Goal: Information Seeking & Learning: Learn about a topic

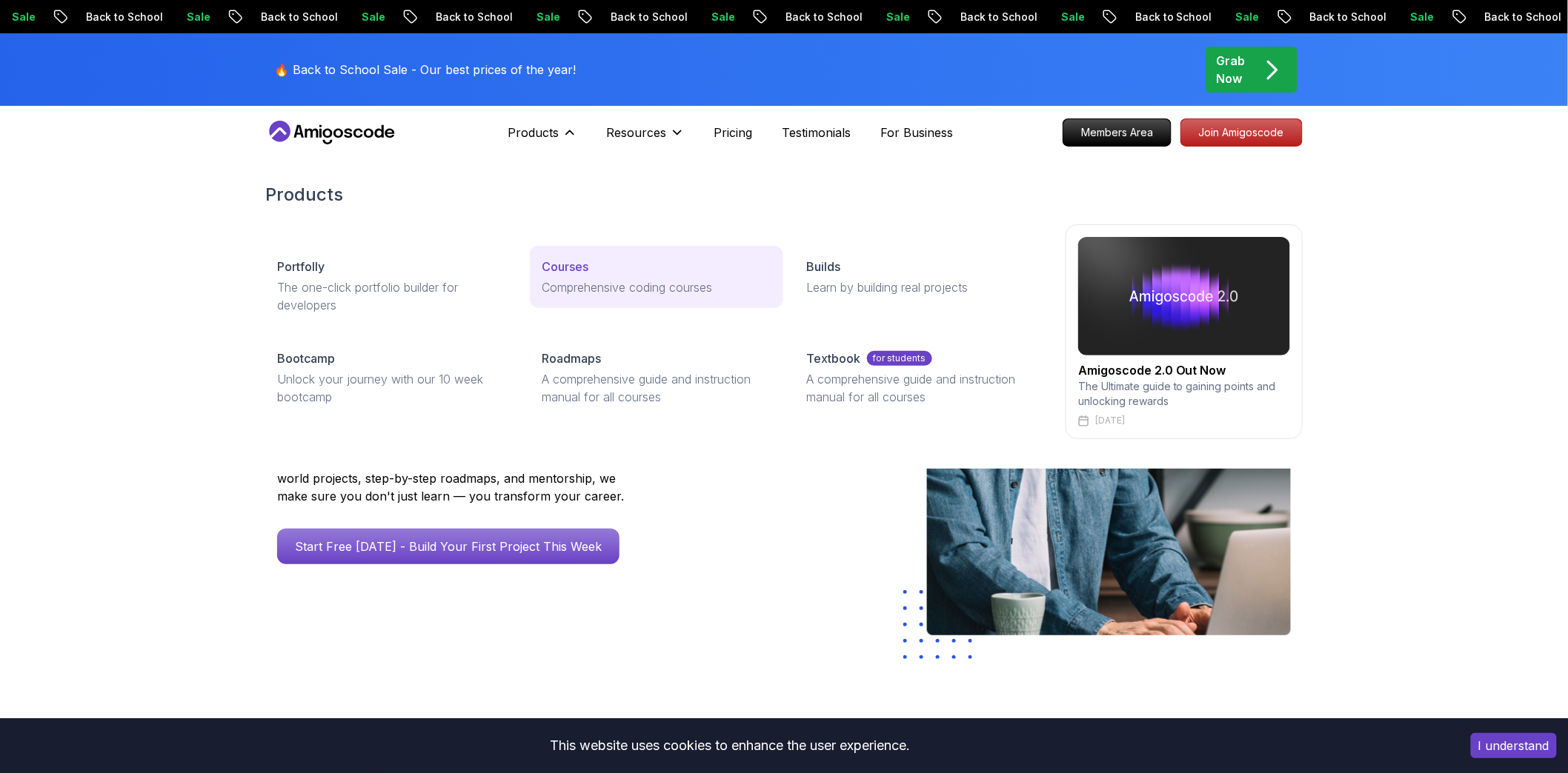
click at [561, 276] on link "Courses Comprehensive coding courses" at bounding box center [656, 277] width 252 height 62
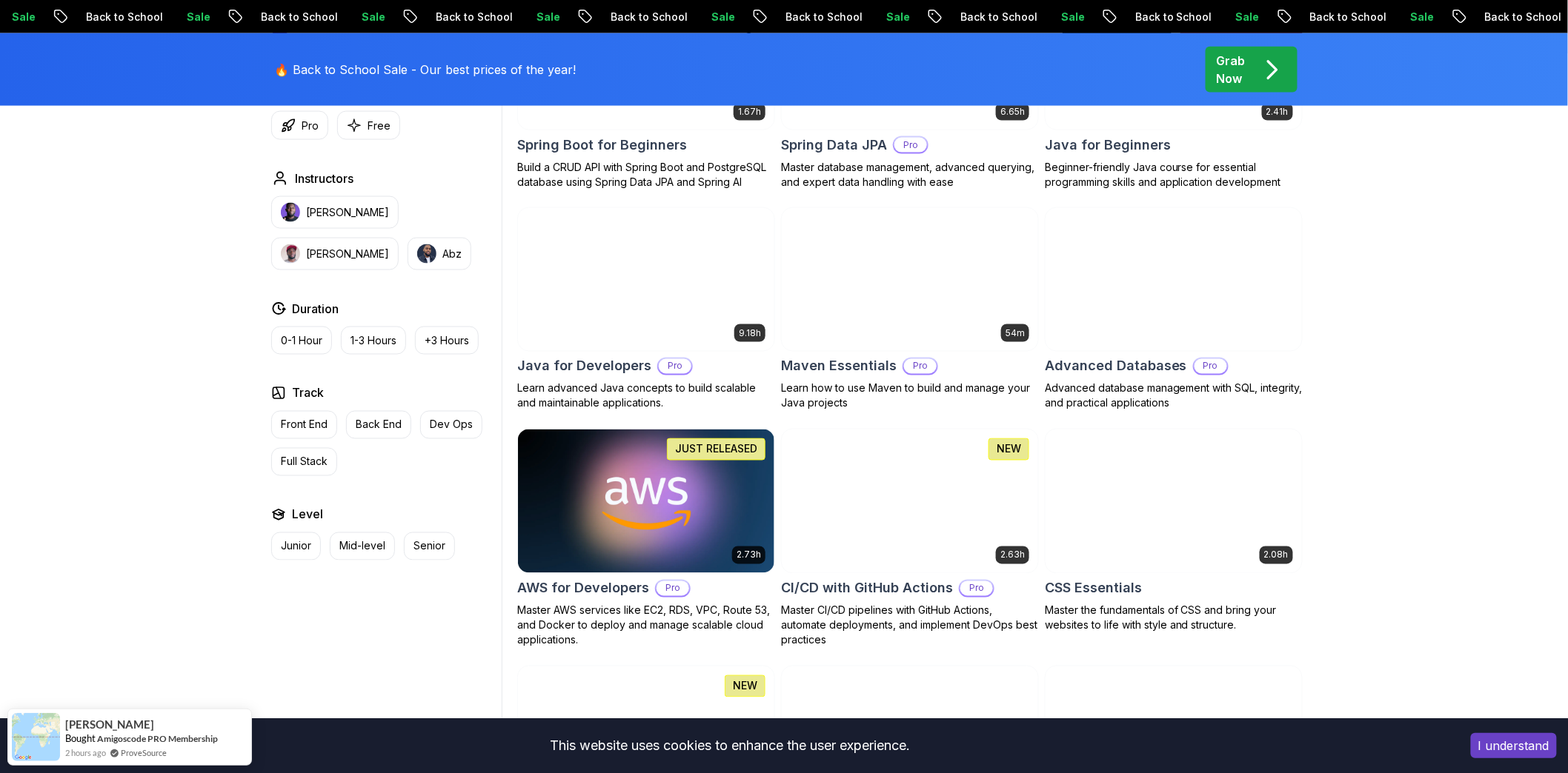
scroll to position [987, 0]
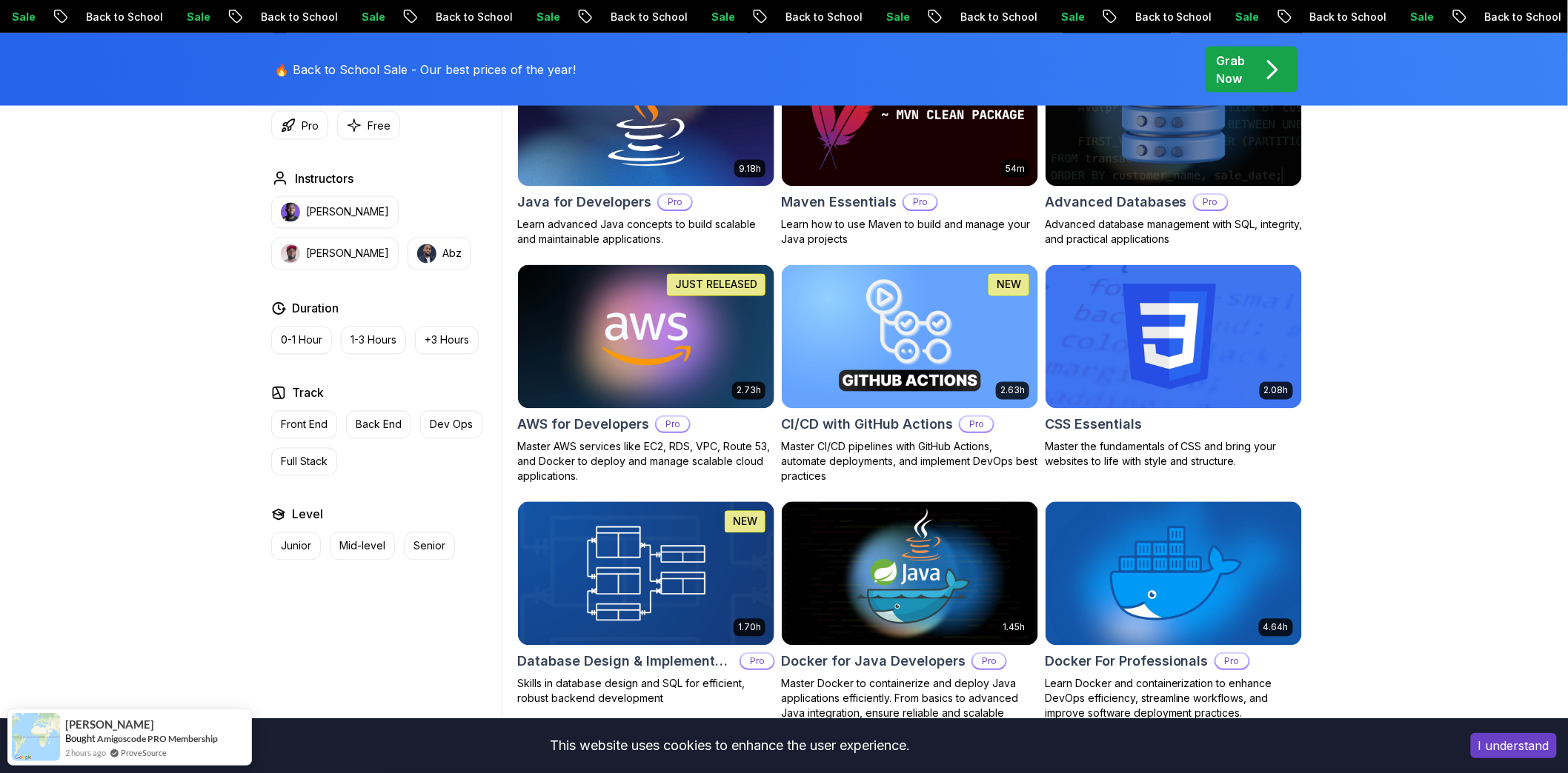
click at [1480, 744] on button "I understand" at bounding box center [1513, 746] width 86 height 25
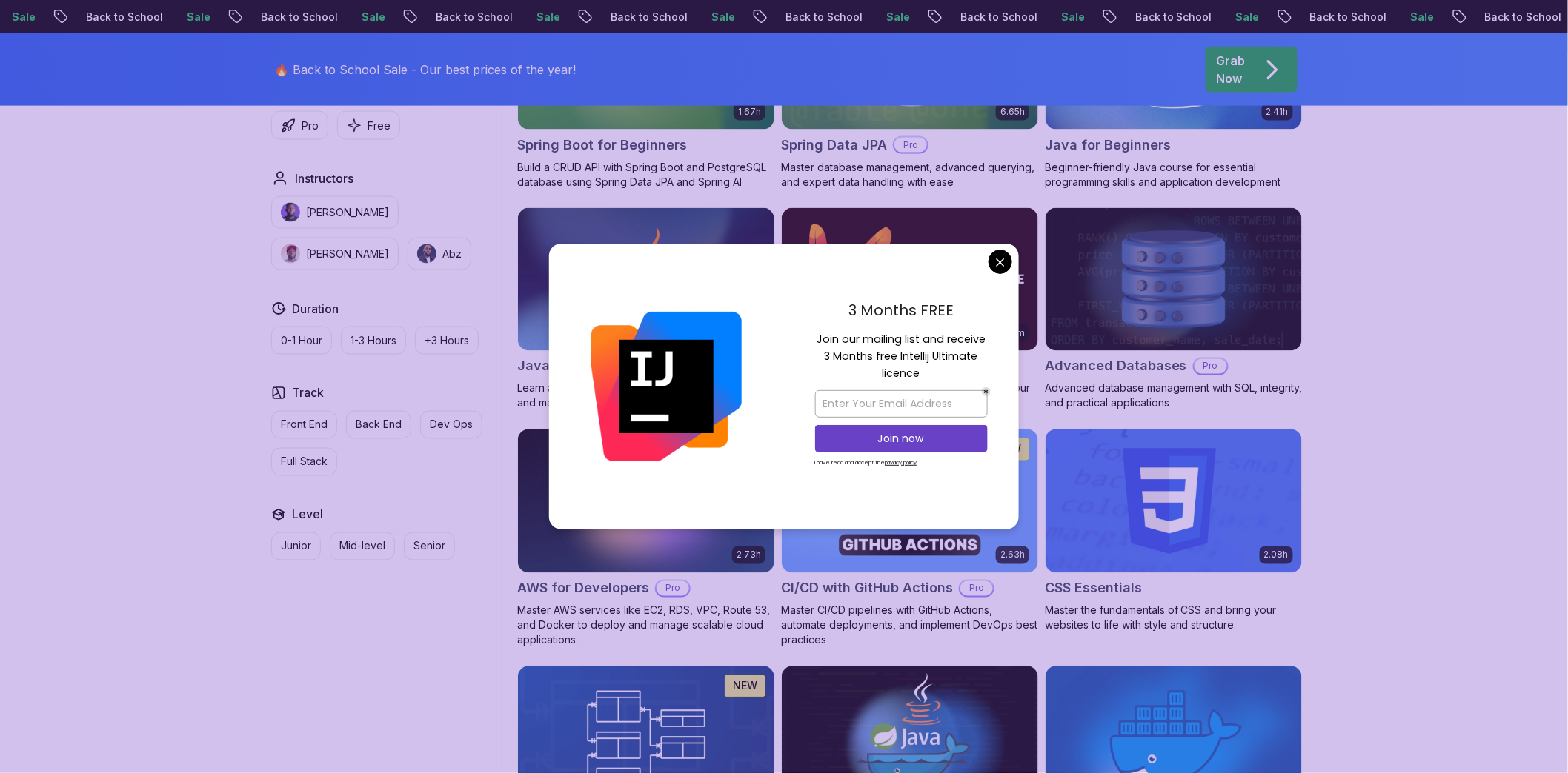
scroll to position [658, 0]
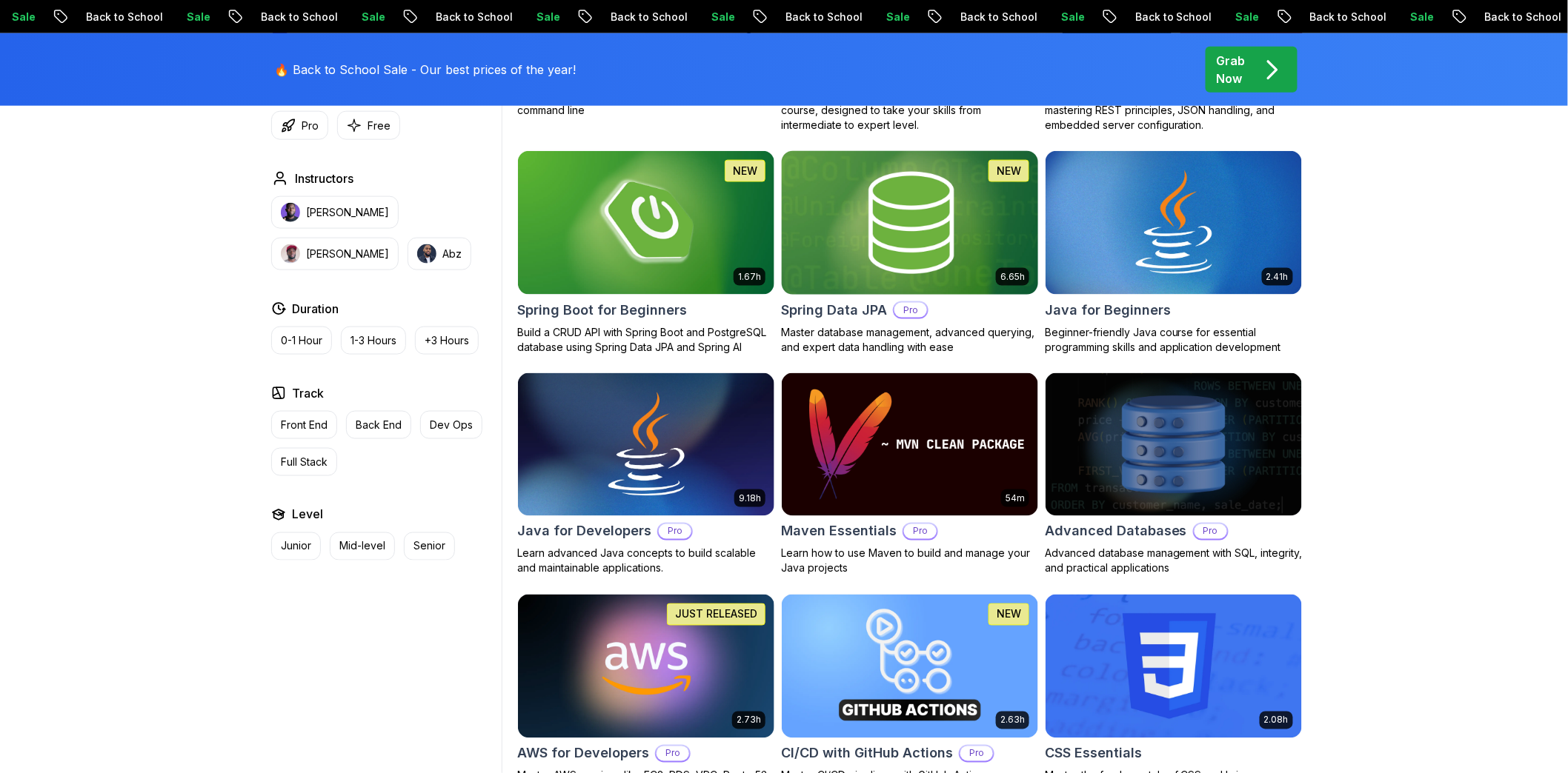
drag, startPoint x: 997, startPoint y: 257, endPoint x: 1038, endPoint y: 268, distance: 42.4
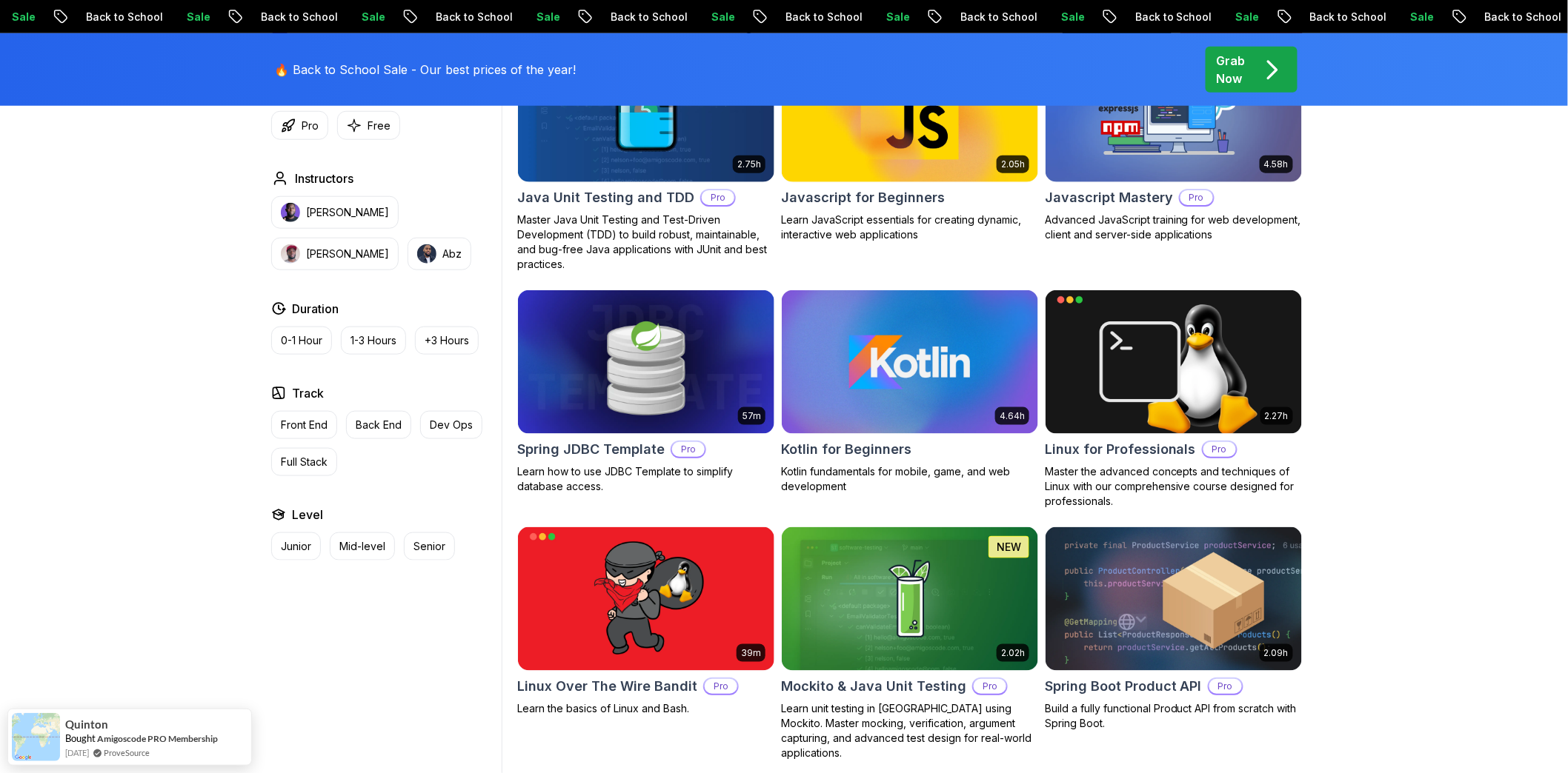
scroll to position [2445, 0]
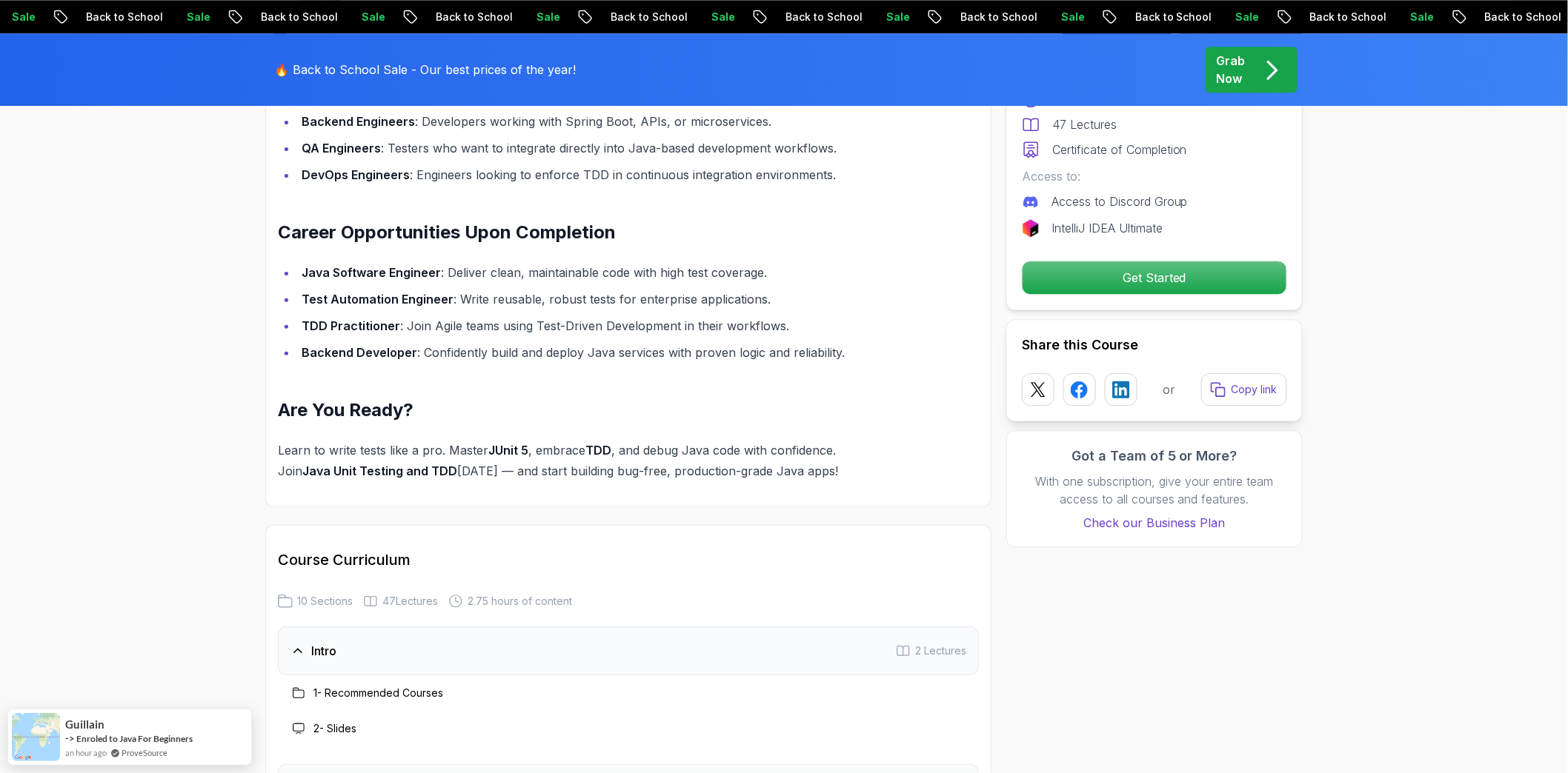
scroll to position [1975, 0]
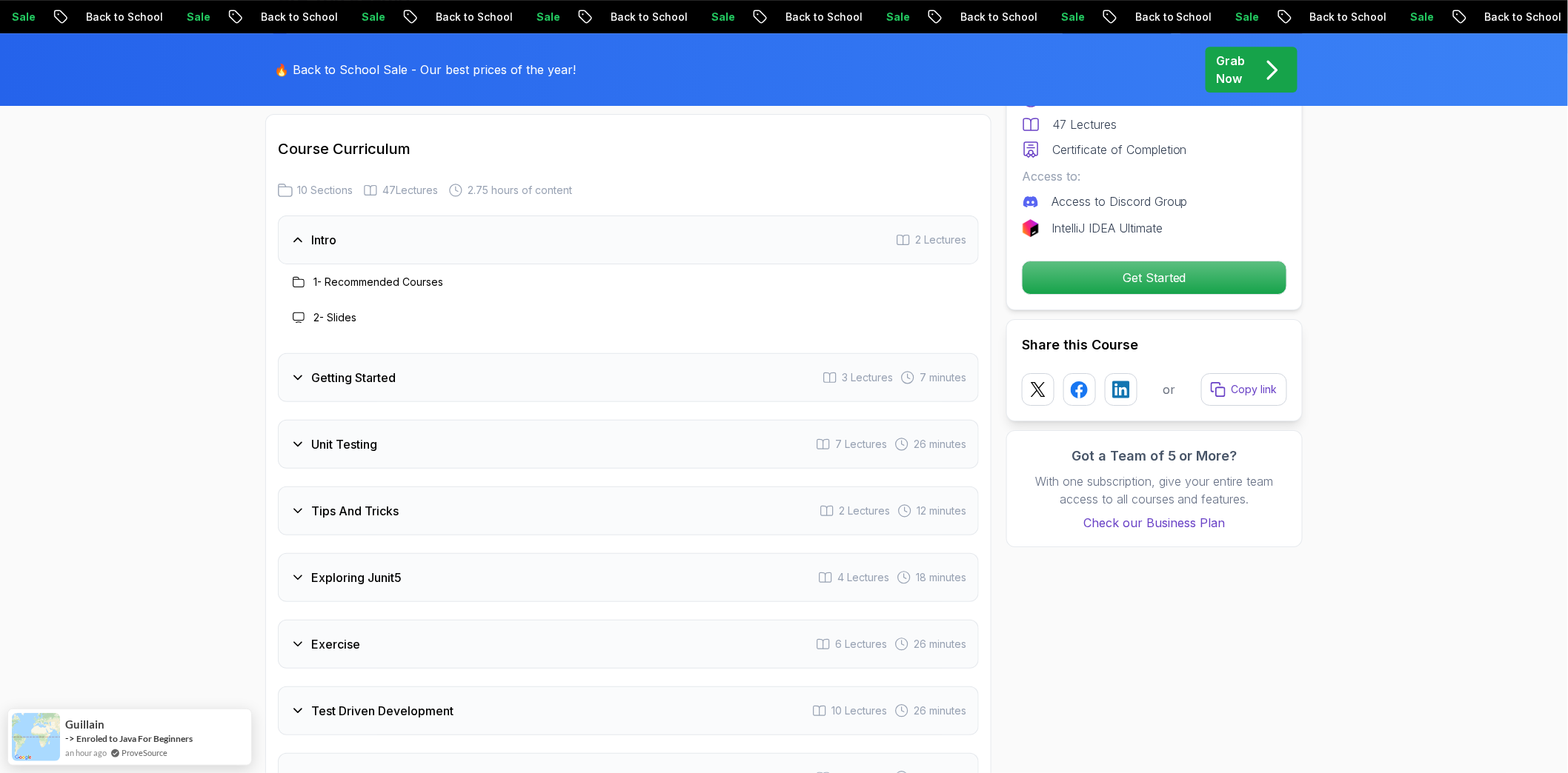
click at [295, 353] on div "Getting Started 3 Lectures 7 minutes" at bounding box center [628, 378] width 701 height 49
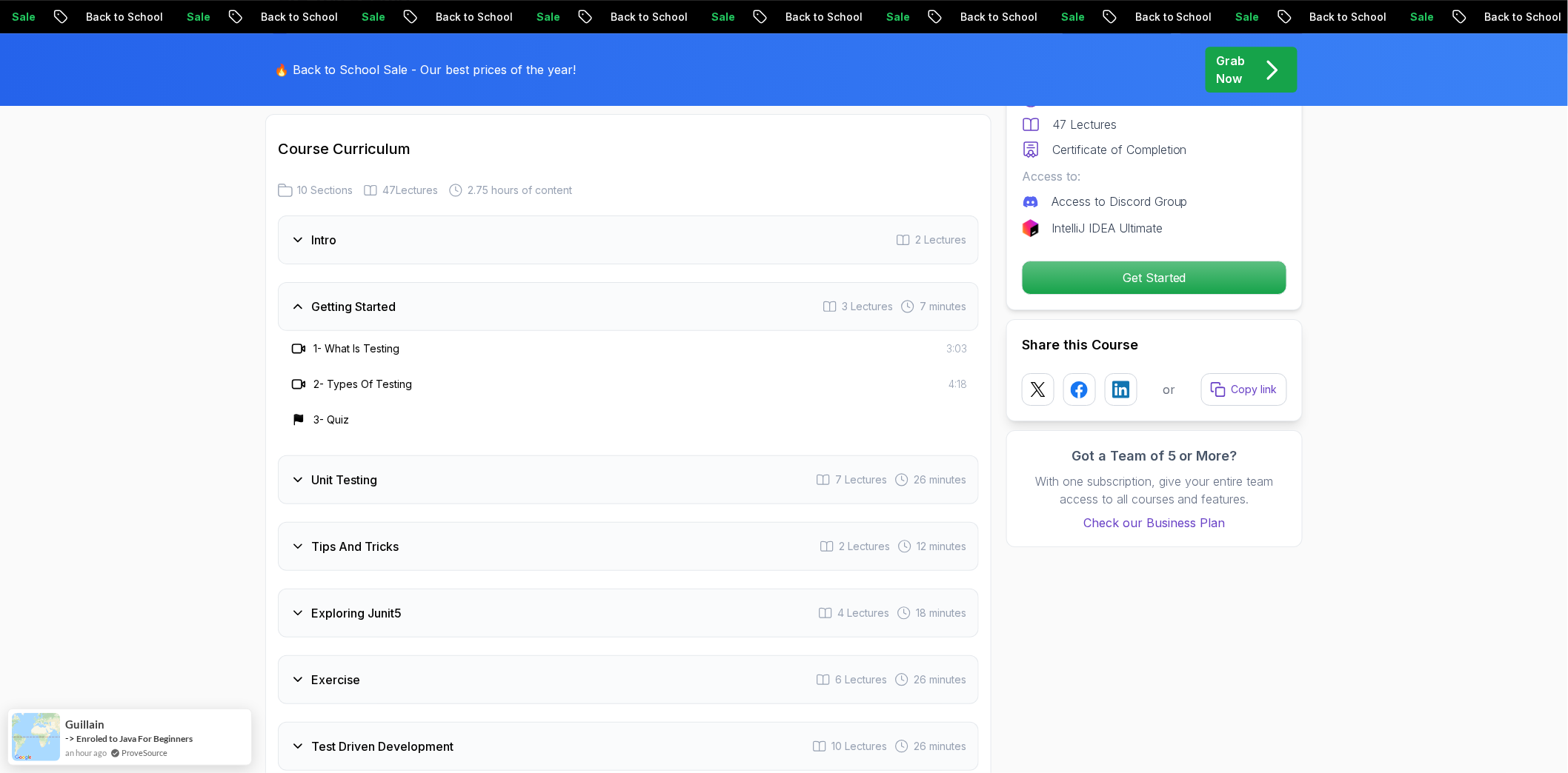
click at [302, 479] on icon at bounding box center [297, 480] width 7 height 4
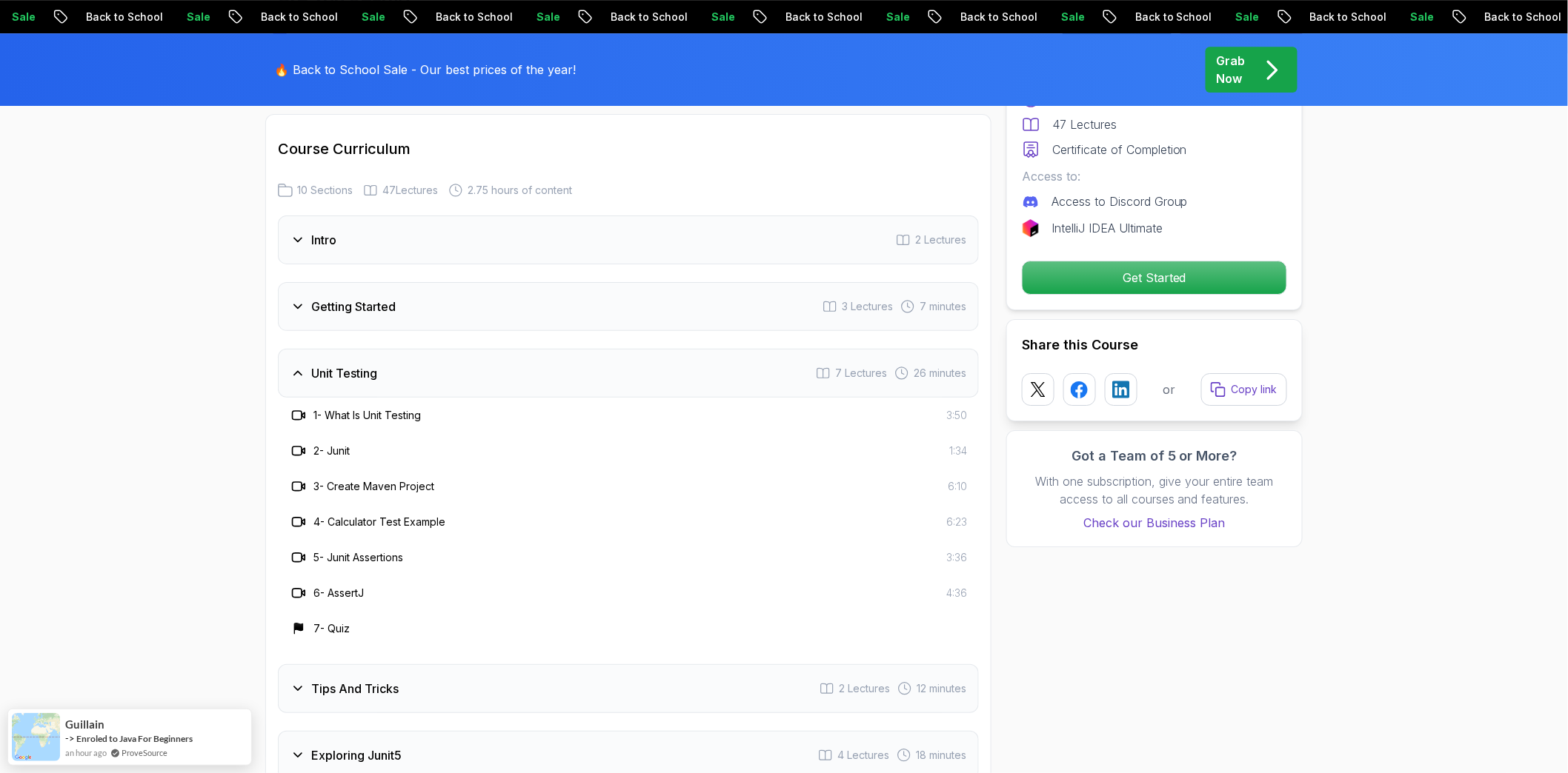
scroll to position [2222, 0]
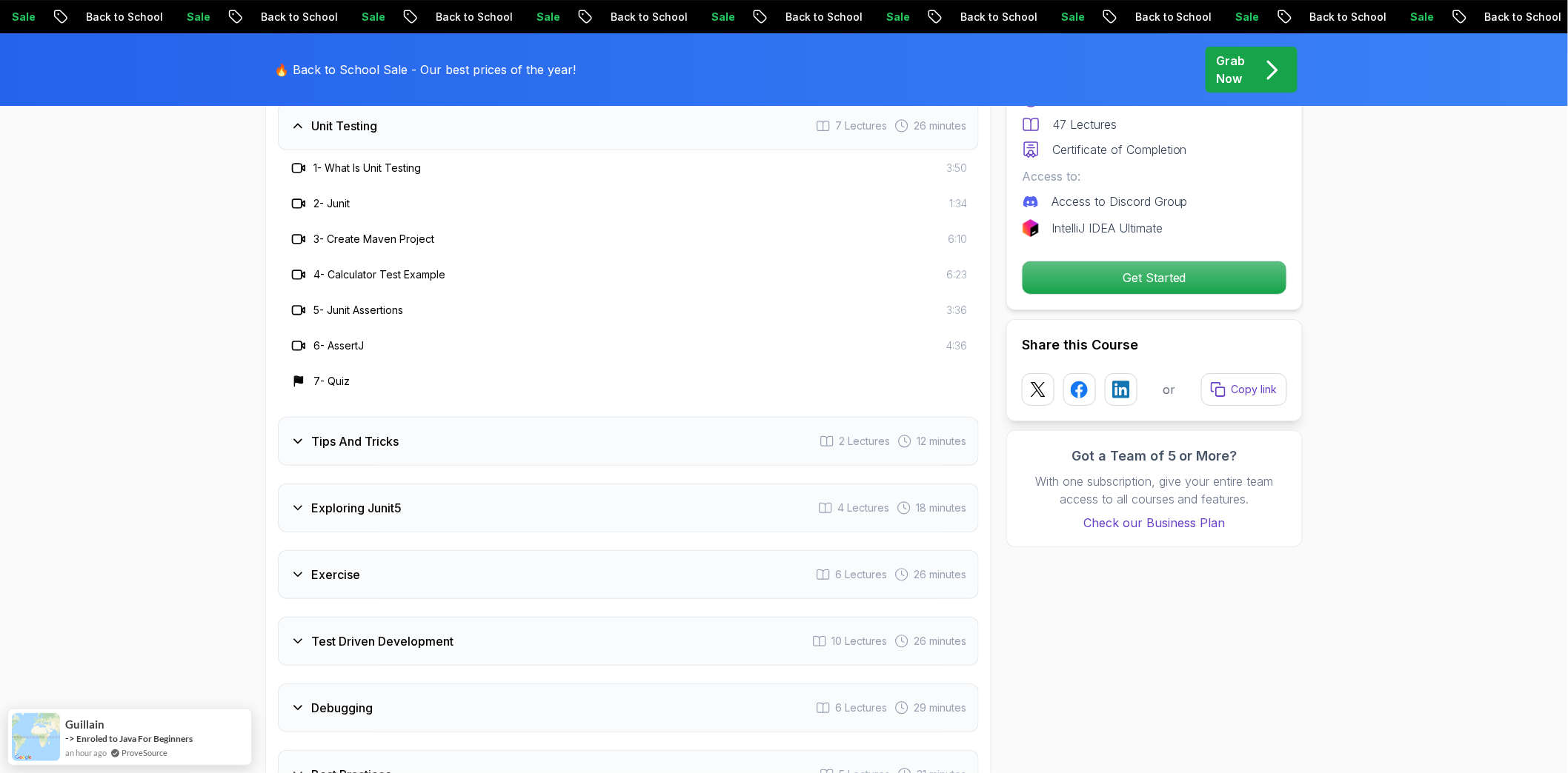
click at [329, 433] on h3 "Tips And Tricks" at bounding box center [355, 441] width 87 height 17
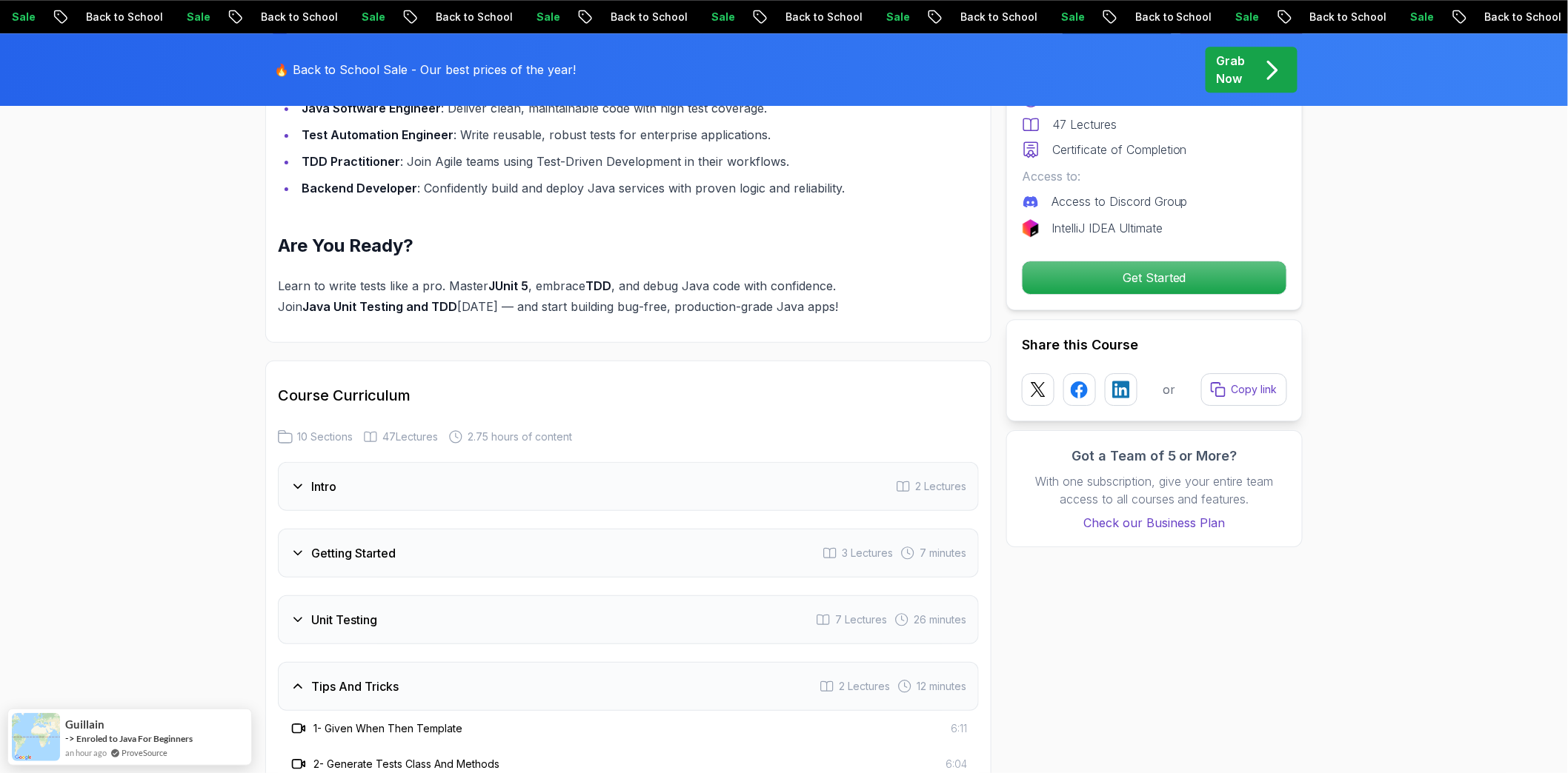
scroll to position [1892, 0]
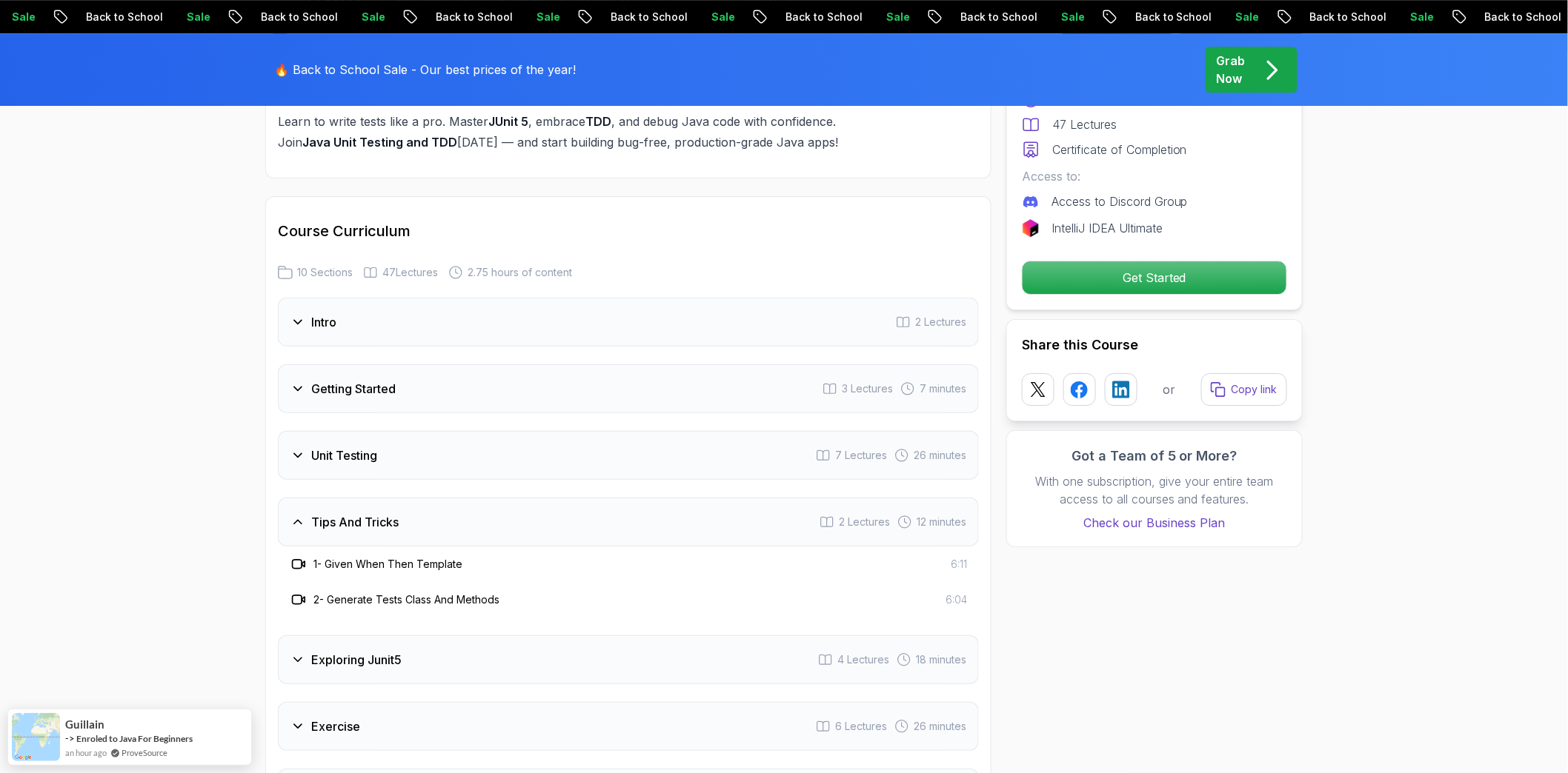
click at [306, 513] on div "Tips And Tricks" at bounding box center [345, 522] width 108 height 17
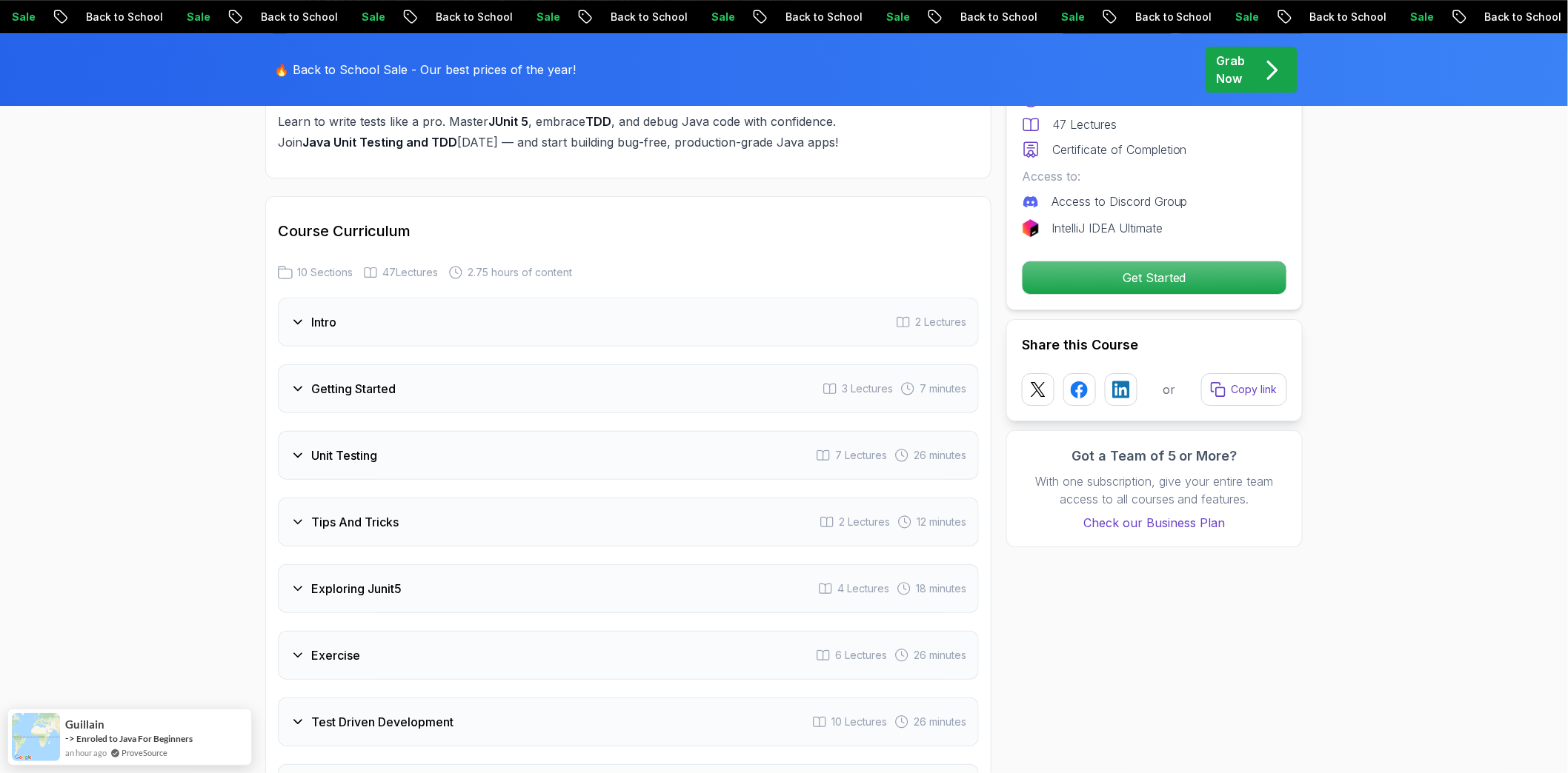
click at [293, 298] on div "Intro 2 Lectures" at bounding box center [628, 322] width 701 height 49
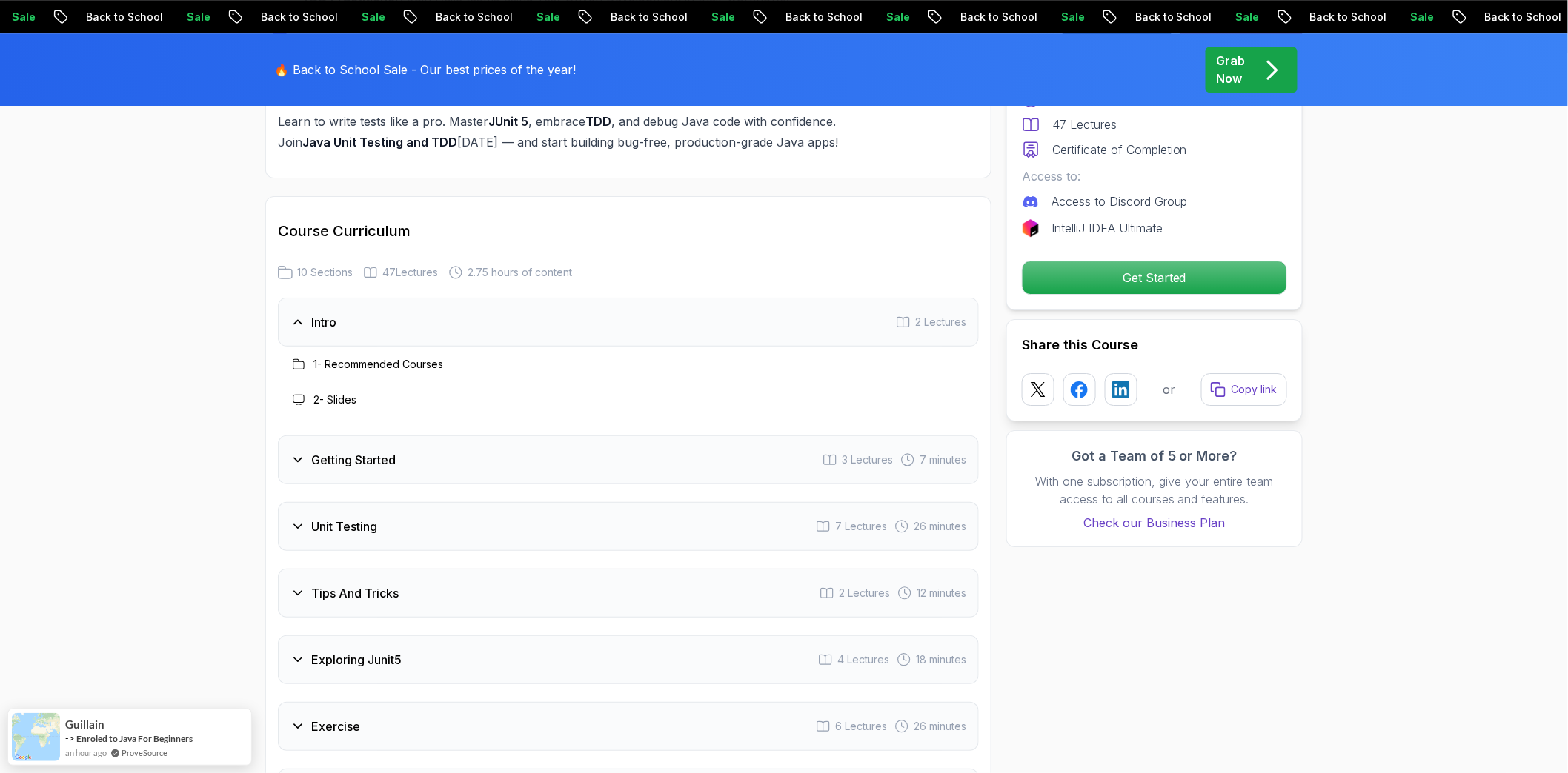
click at [297, 436] on div "Getting Started 3 Lectures 7 minutes" at bounding box center [628, 460] width 701 height 49
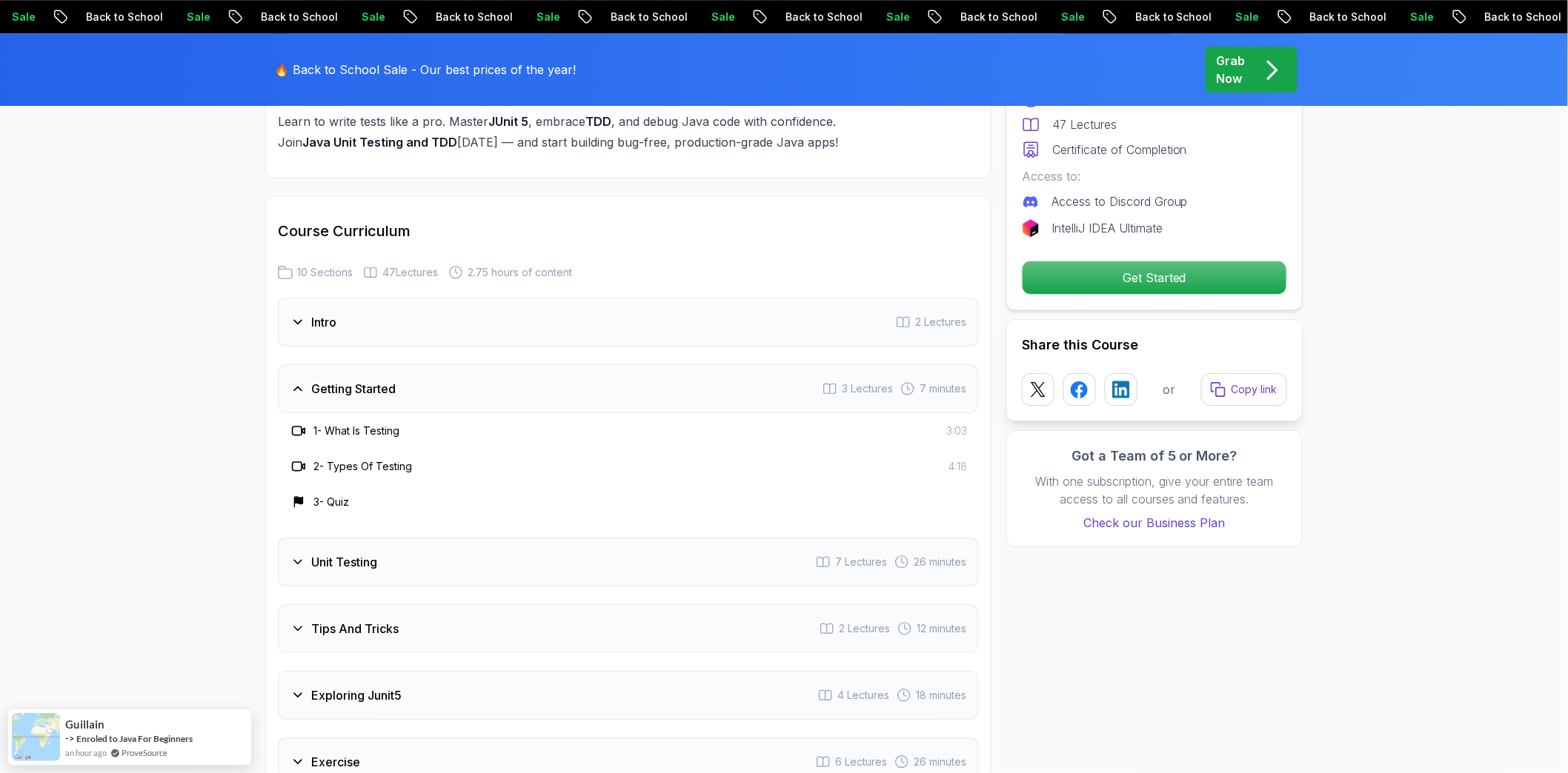
scroll to position [1975, 0]
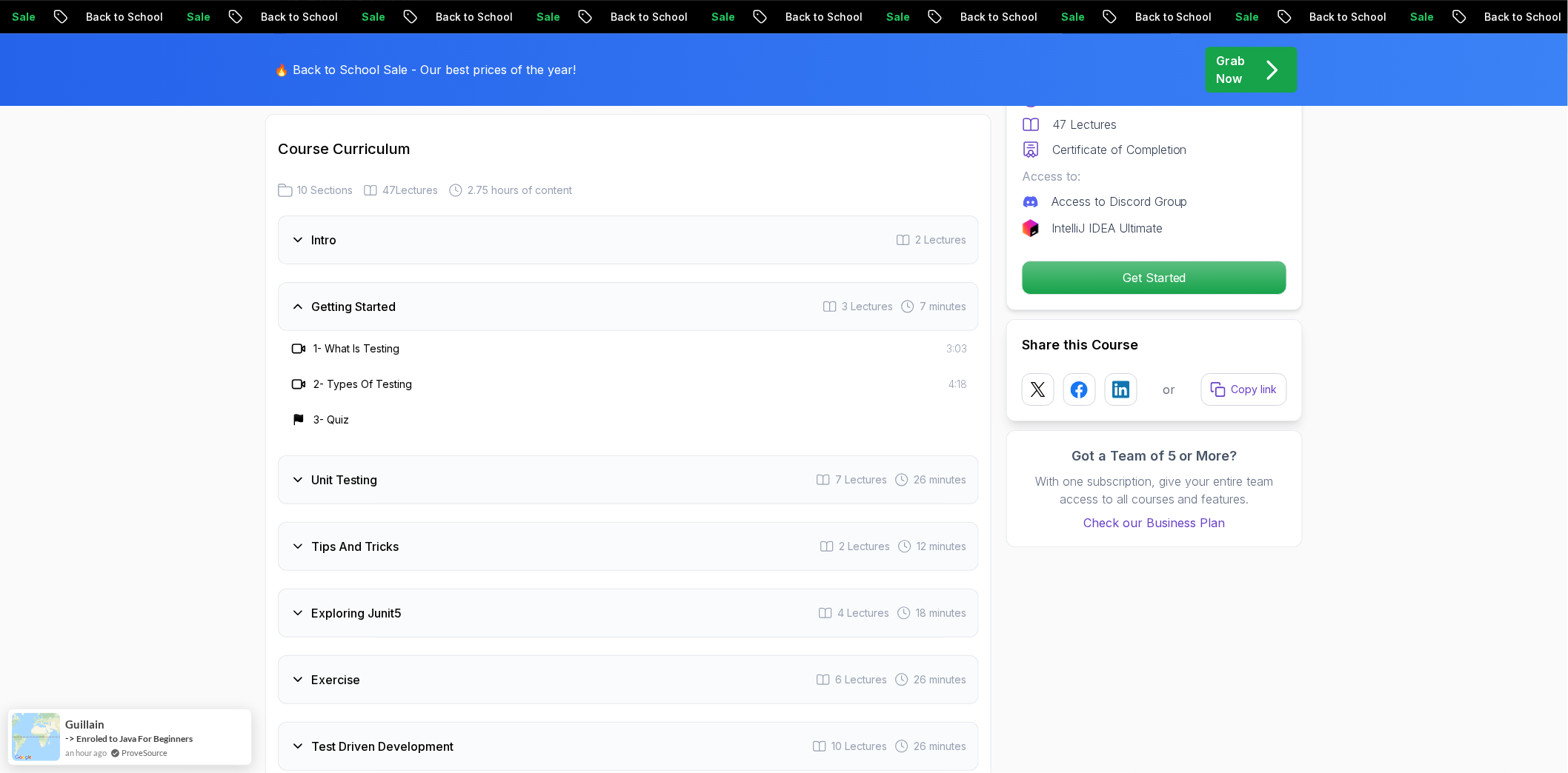
click at [299, 479] on icon at bounding box center [297, 480] width 7 height 4
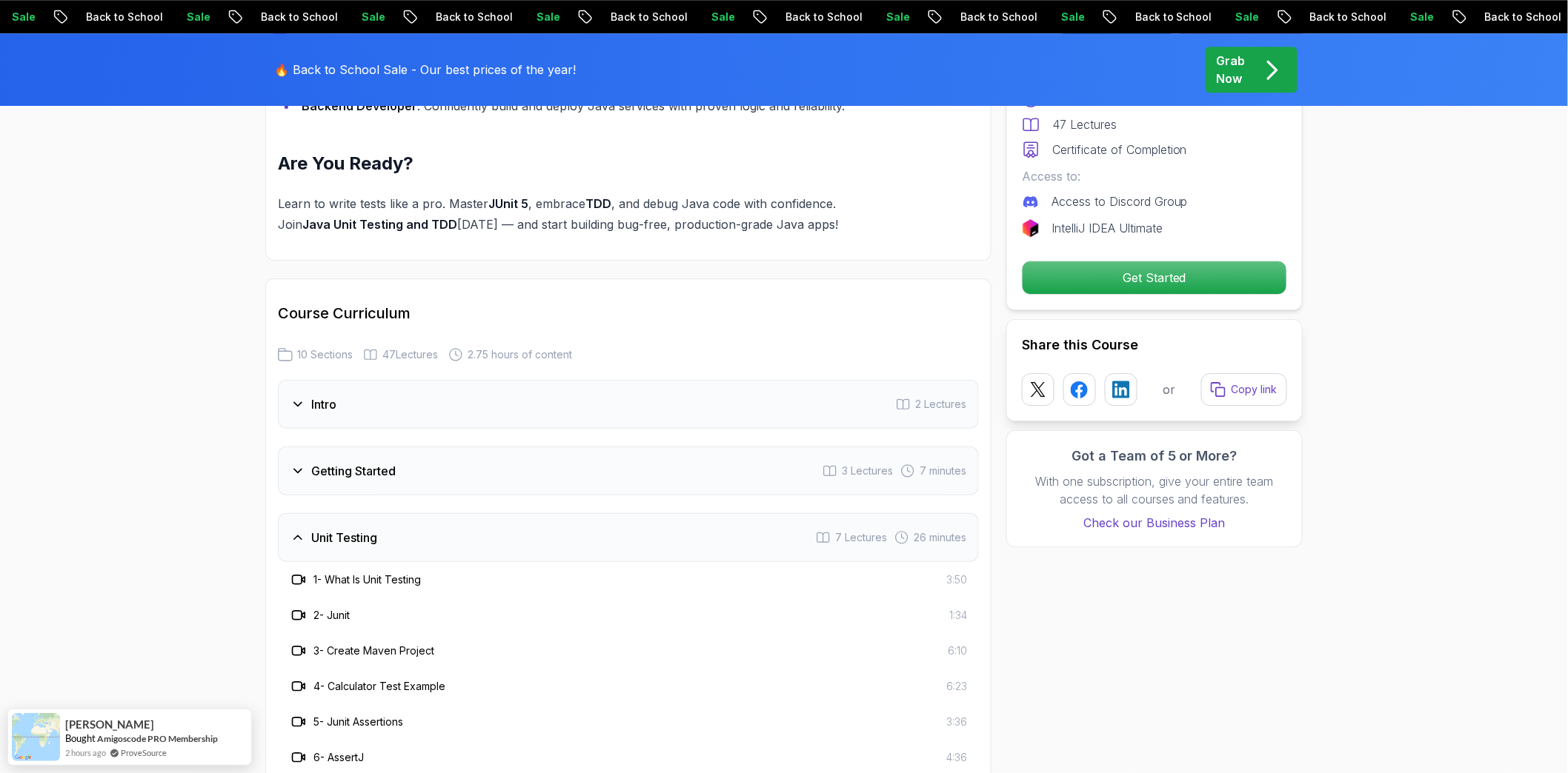
scroll to position [2139, 0]
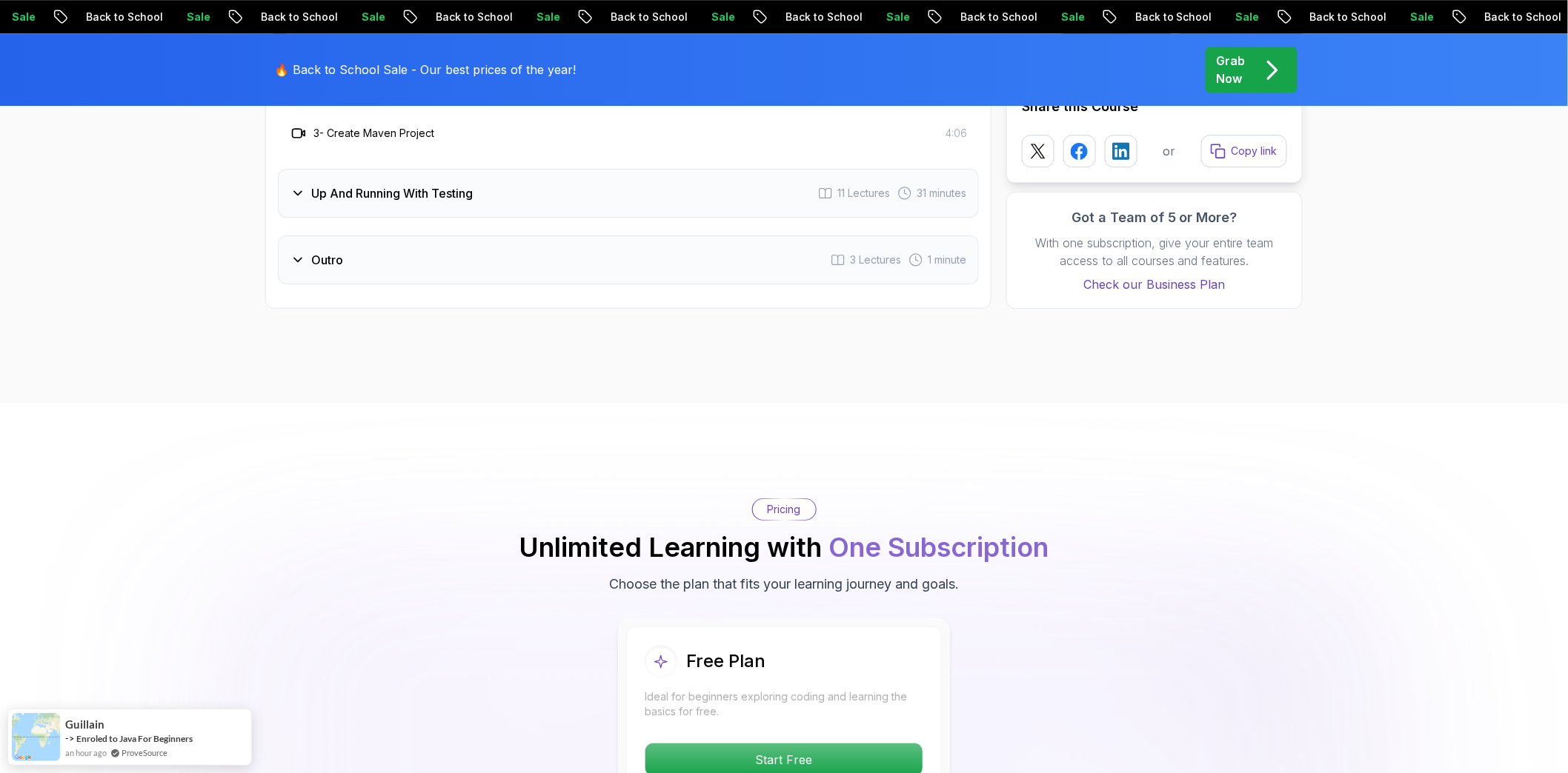
scroll to position [1728, 0]
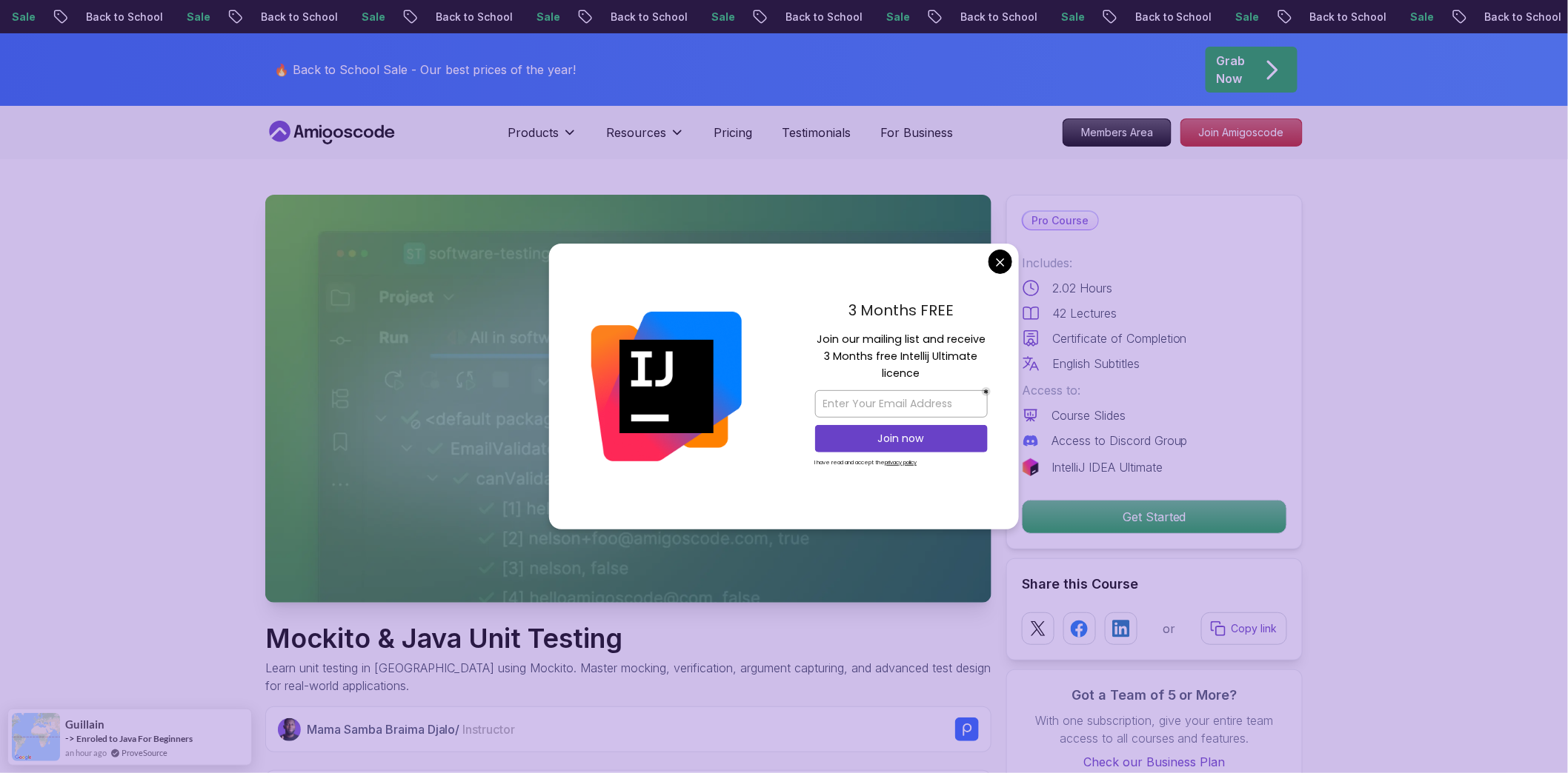
scroll to position [329, 0]
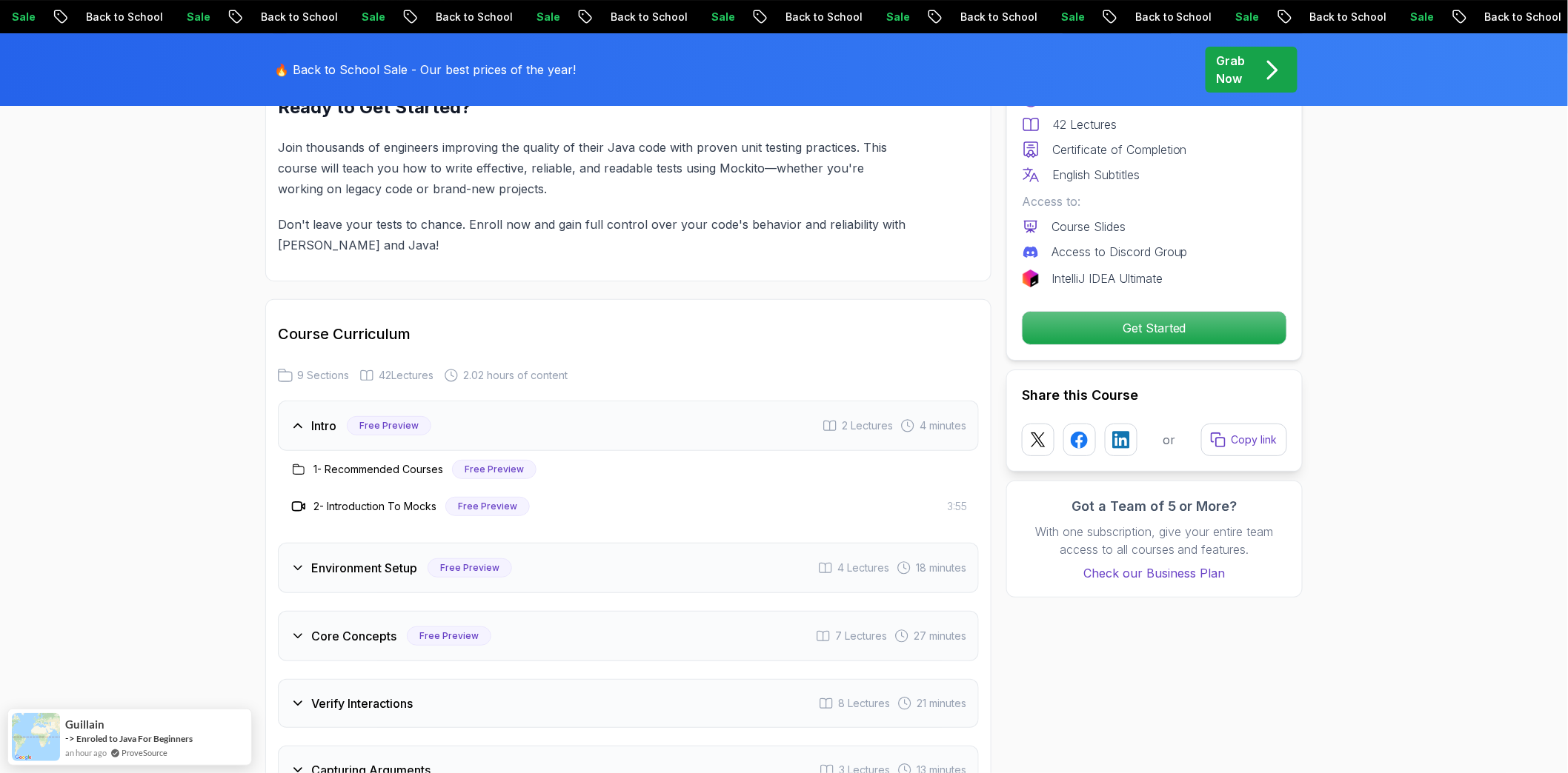
scroll to position [2468, 0]
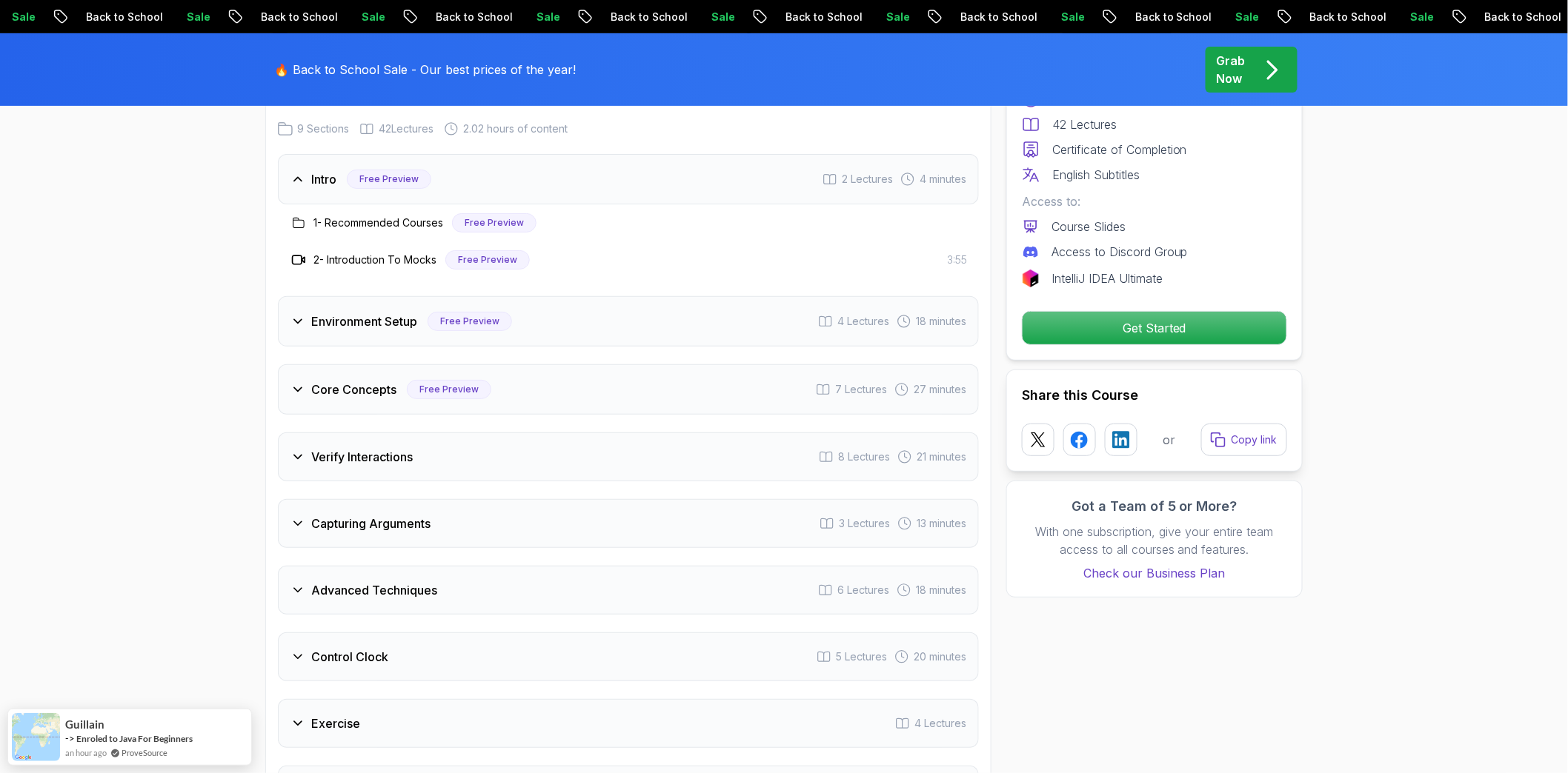
click at [297, 319] on icon at bounding box center [298, 321] width 15 height 15
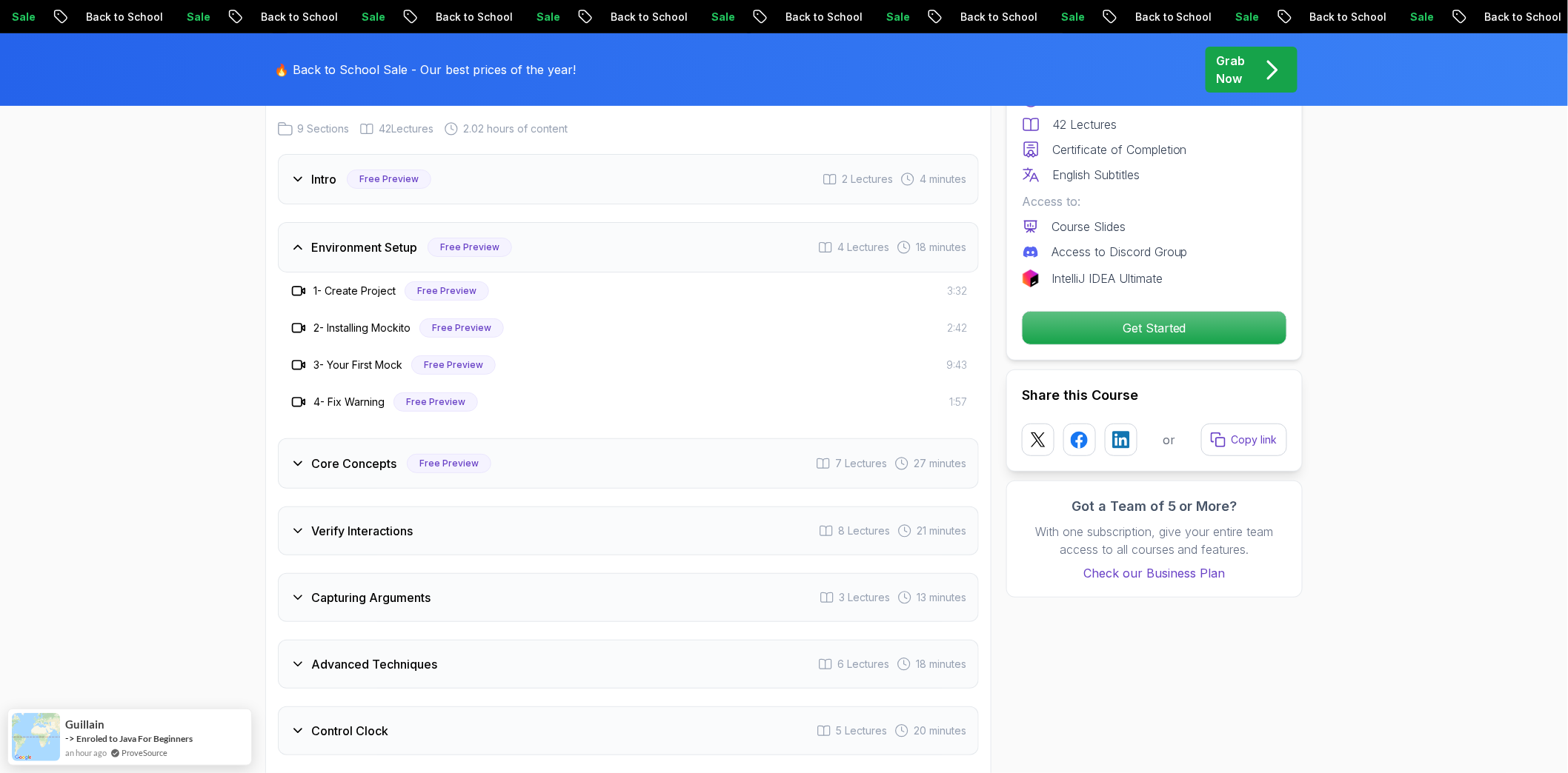
scroll to position [2551, 0]
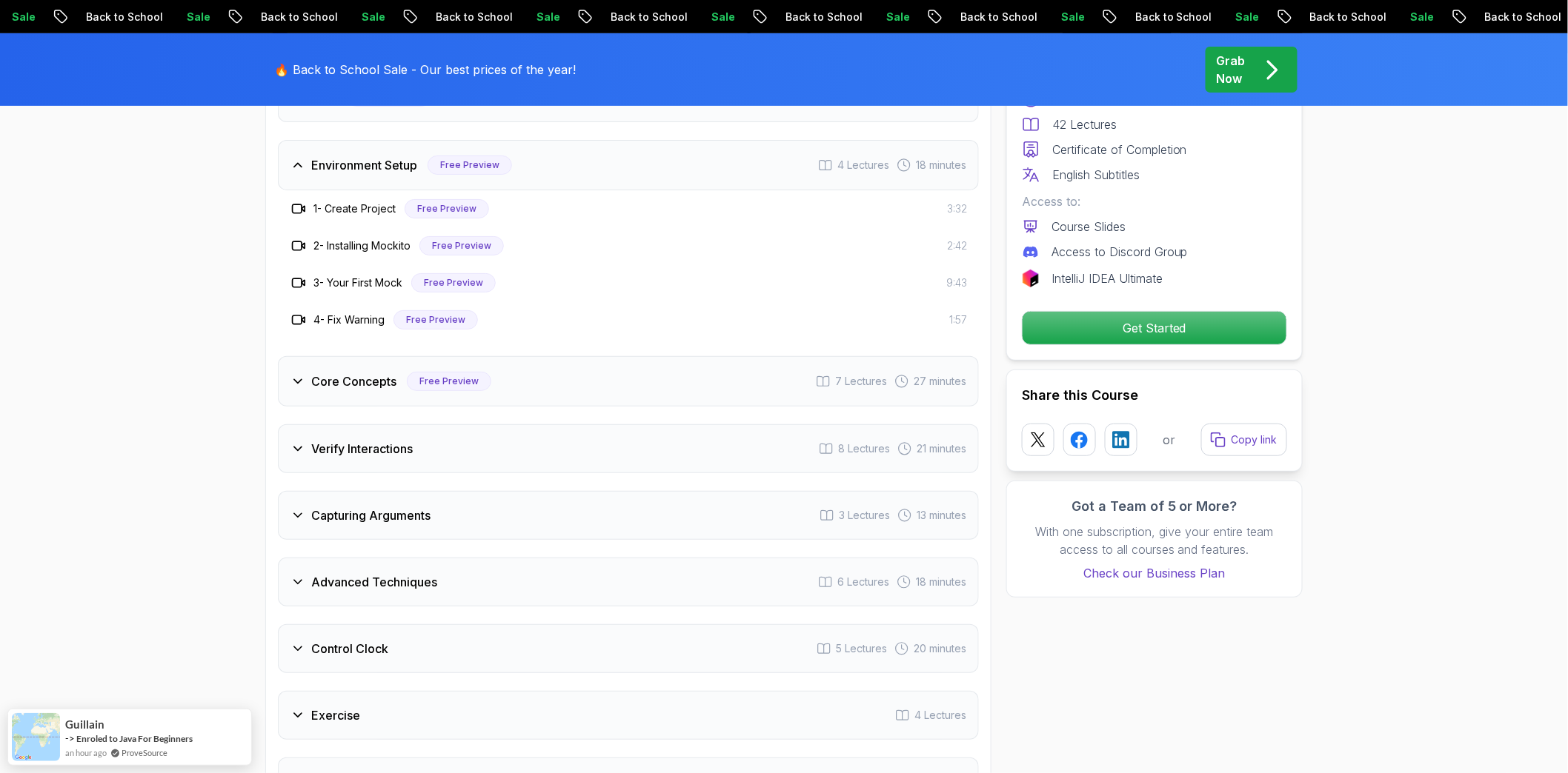
click at [304, 386] on icon at bounding box center [298, 381] width 15 height 15
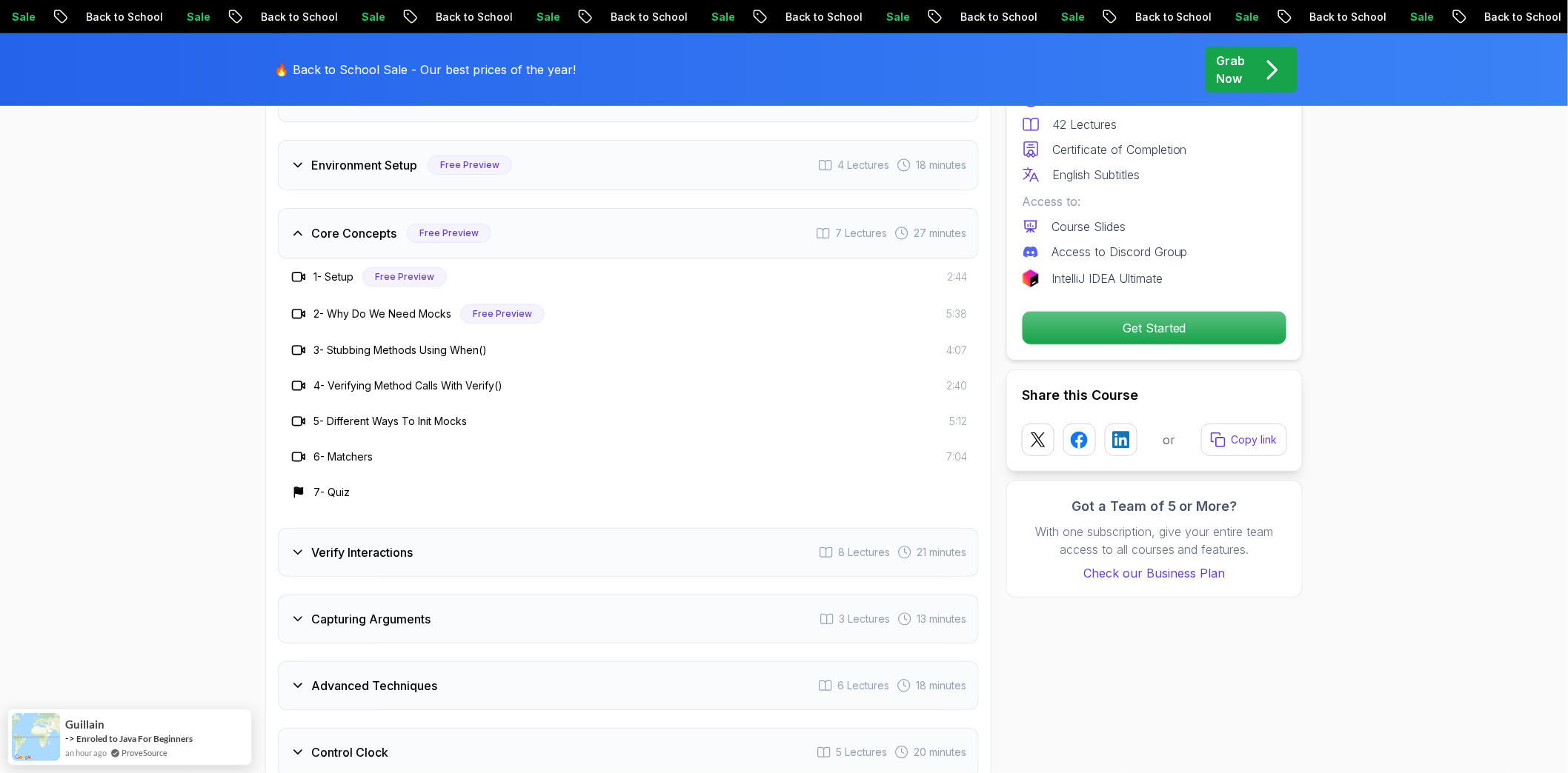
scroll to position [2715, 0]
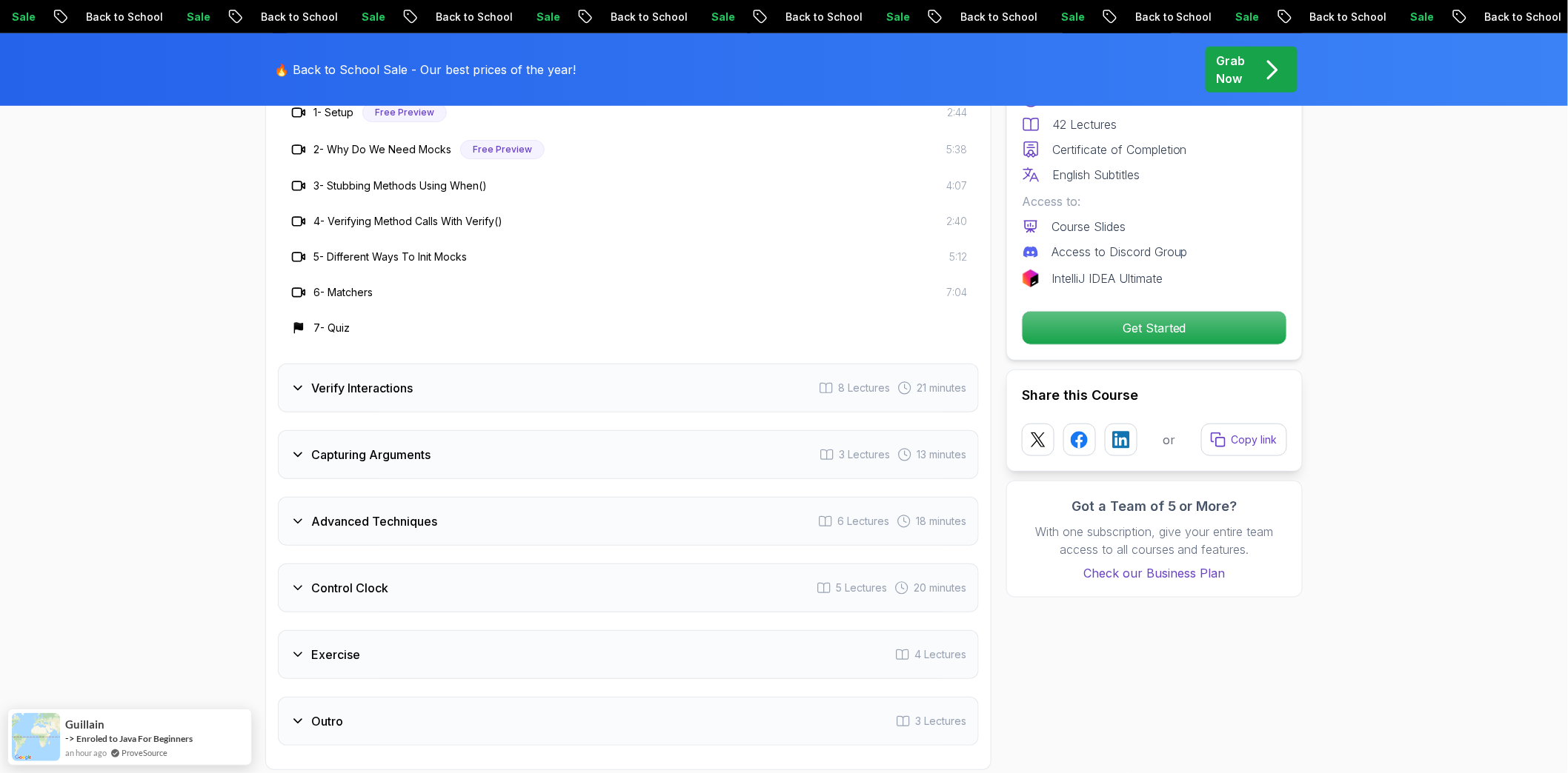
click at [301, 404] on div "Verify Interactions 8 Lectures 21 minutes" at bounding box center [628, 388] width 701 height 49
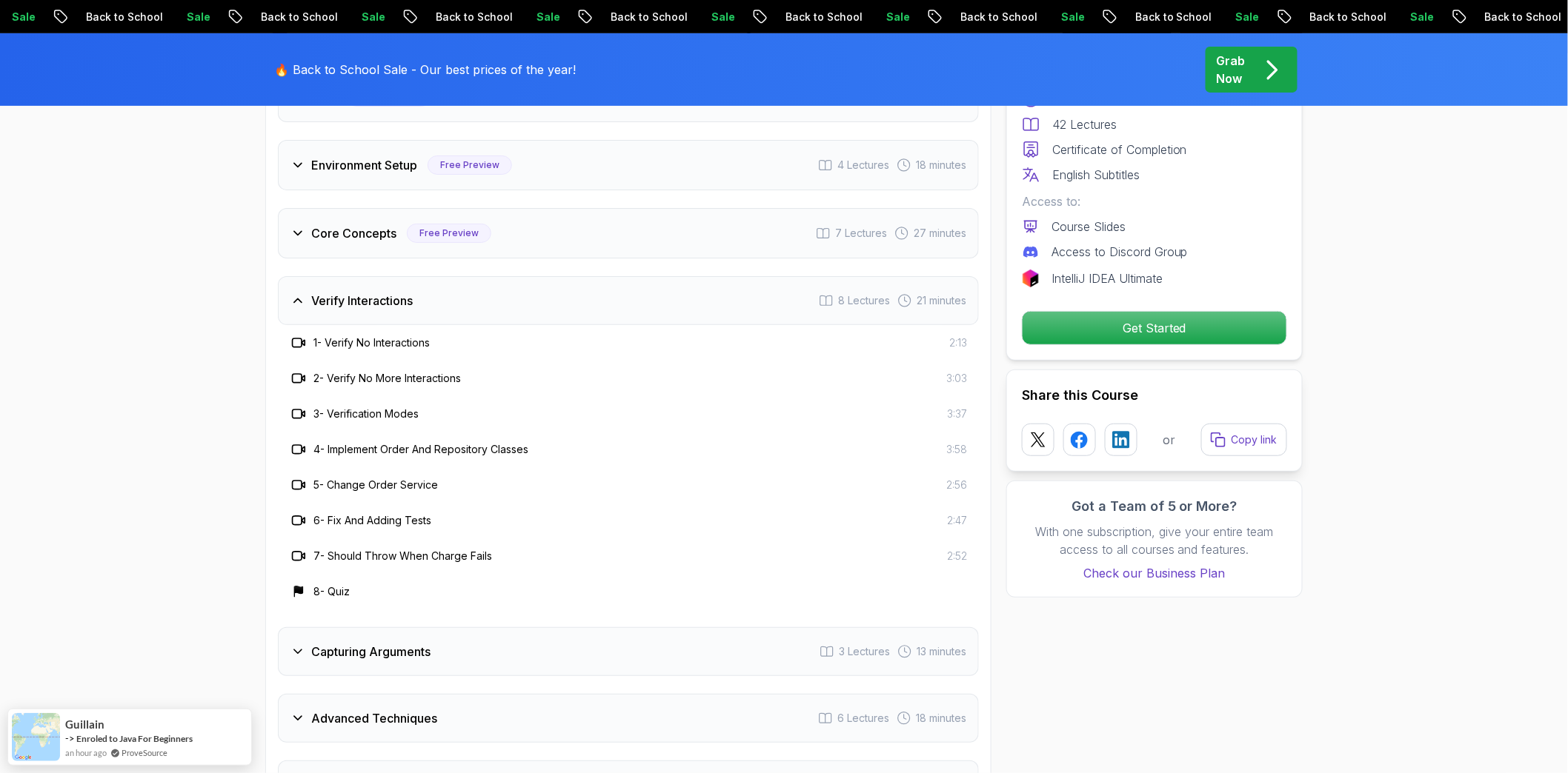
scroll to position [2468, 0]
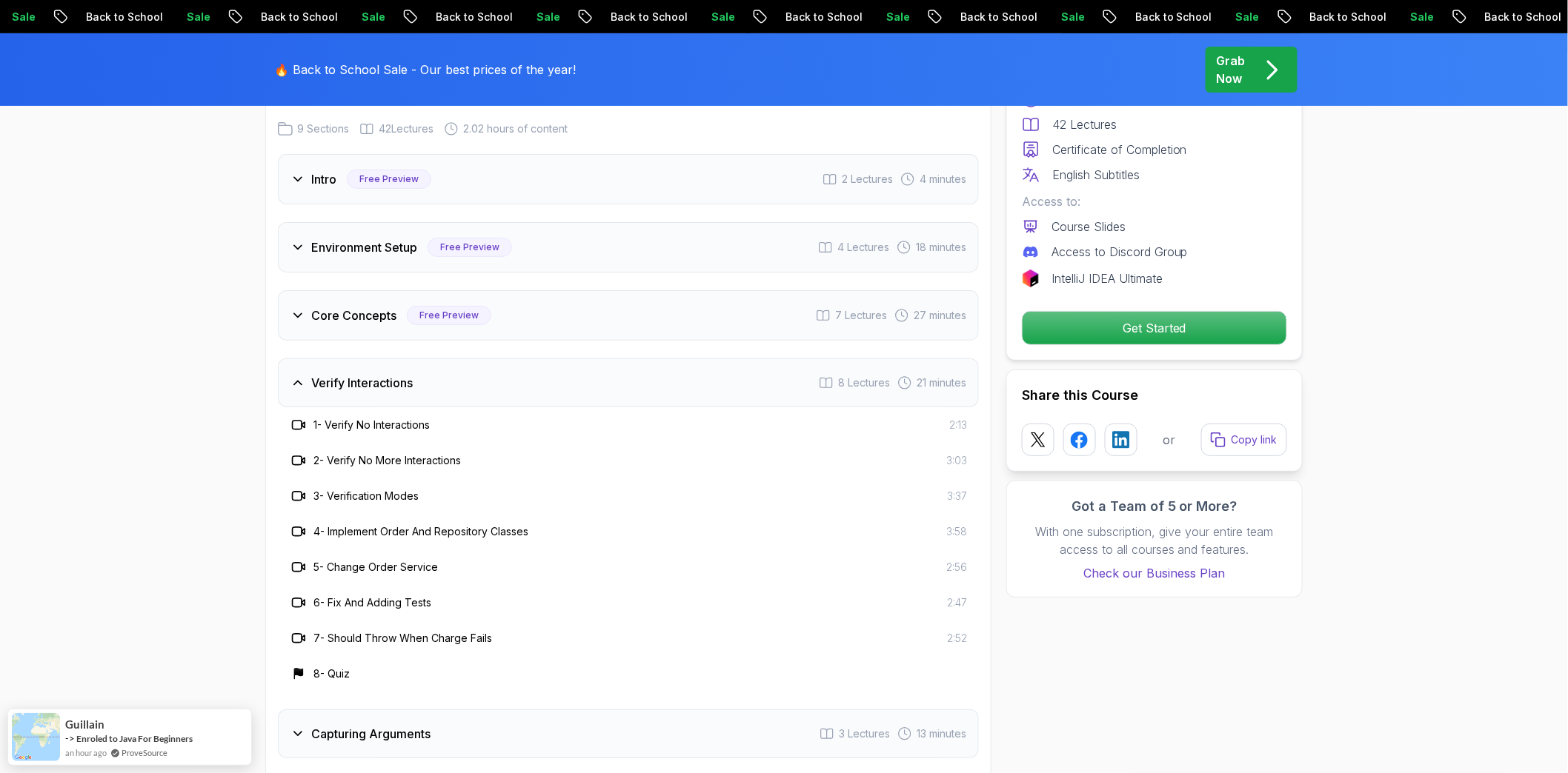
click at [306, 183] on div "Intro" at bounding box center [314, 179] width 46 height 17
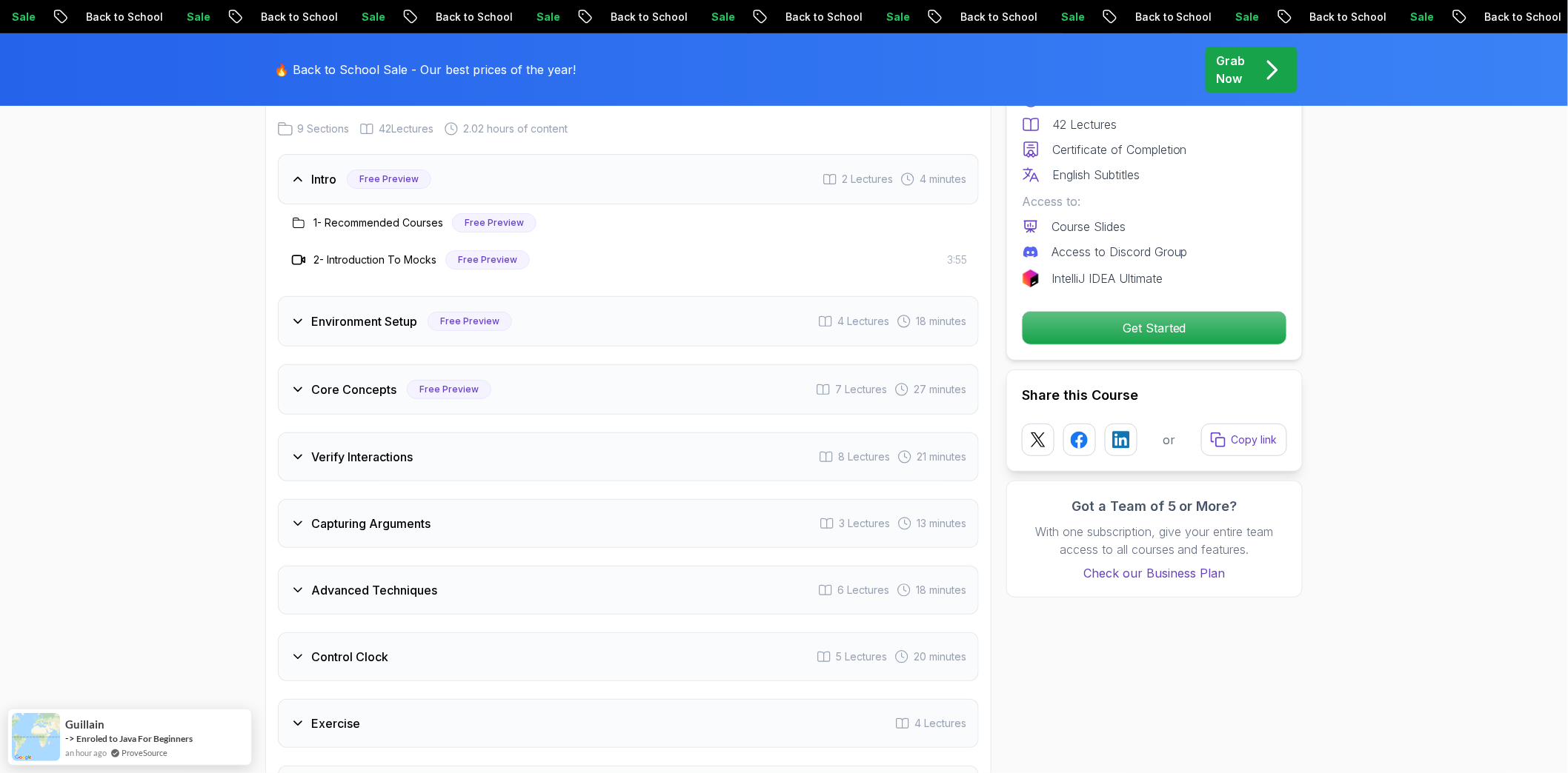
click at [322, 322] on h3 "Environment Setup" at bounding box center [364, 321] width 106 height 17
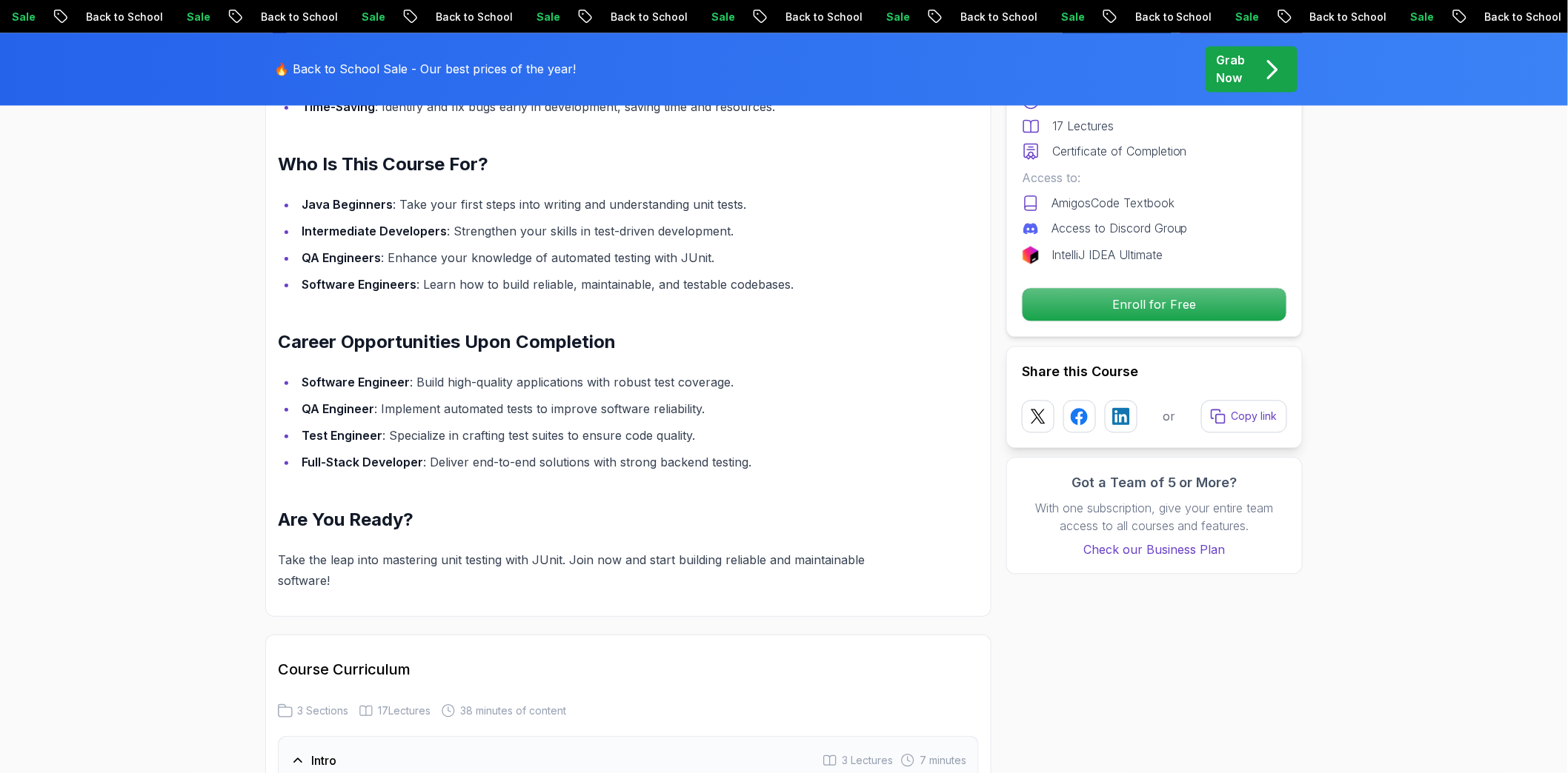
scroll to position [1645, 0]
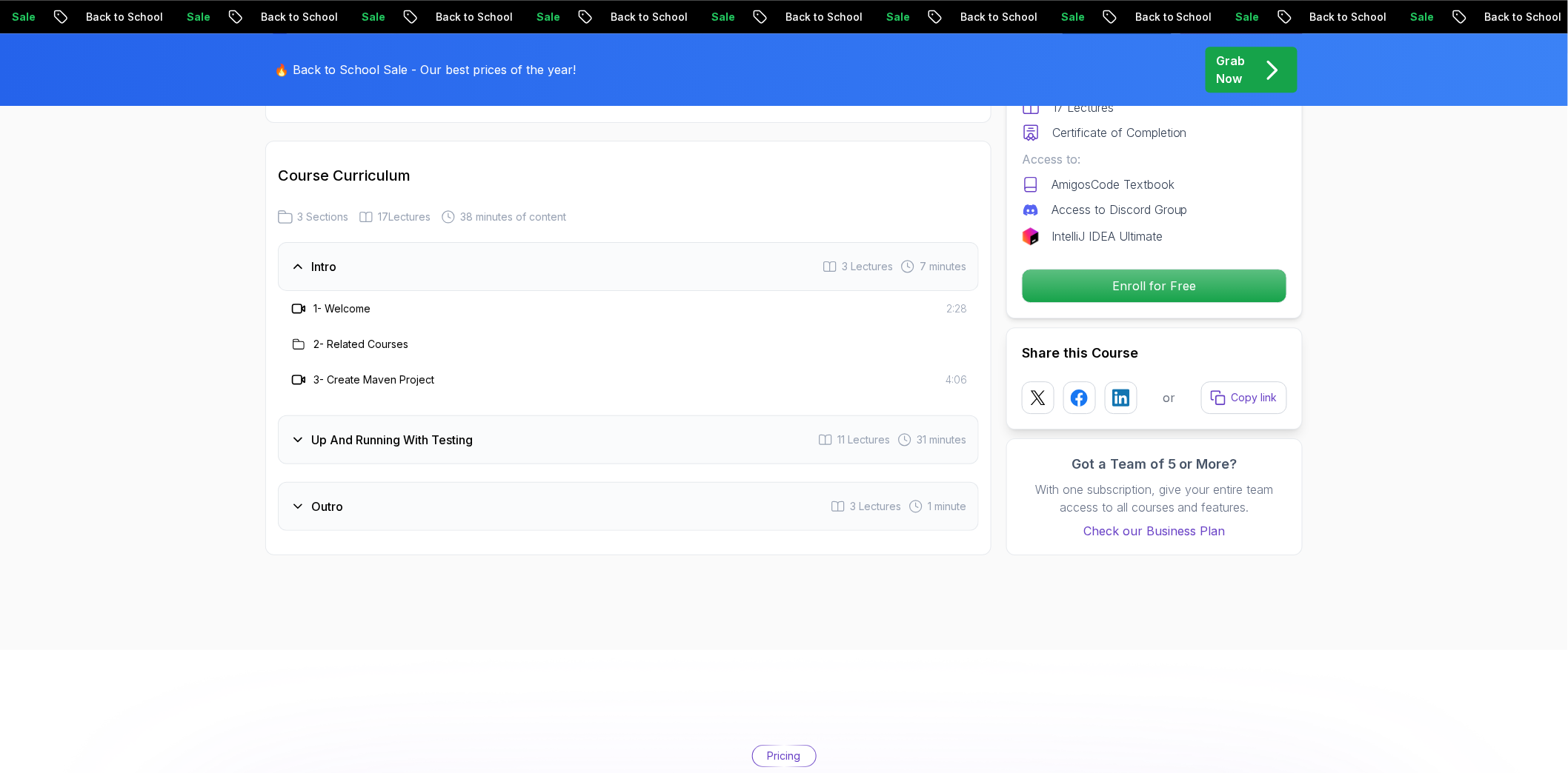
click at [304, 441] on icon at bounding box center [298, 440] width 15 height 15
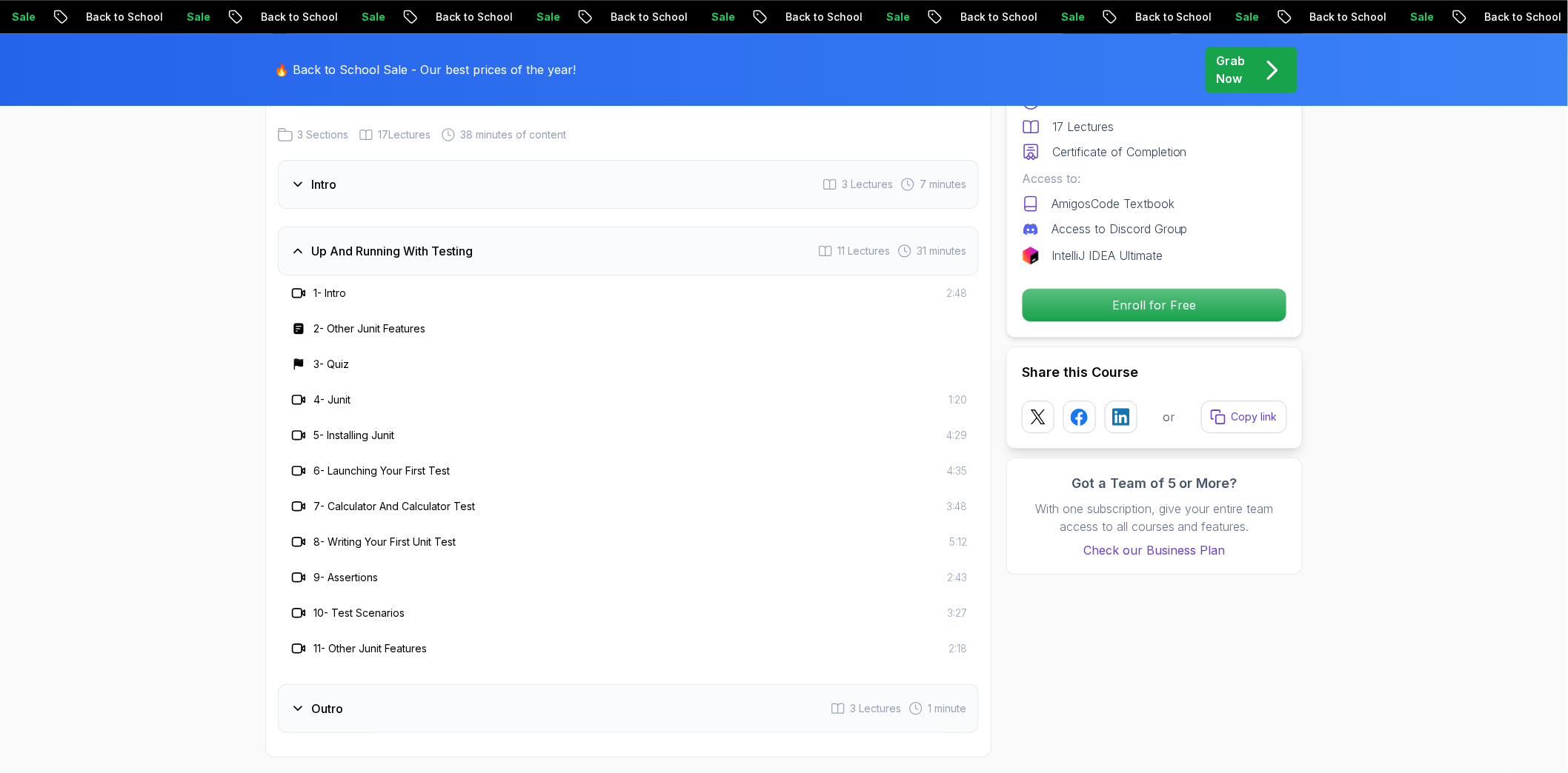
scroll to position [1810, 0]
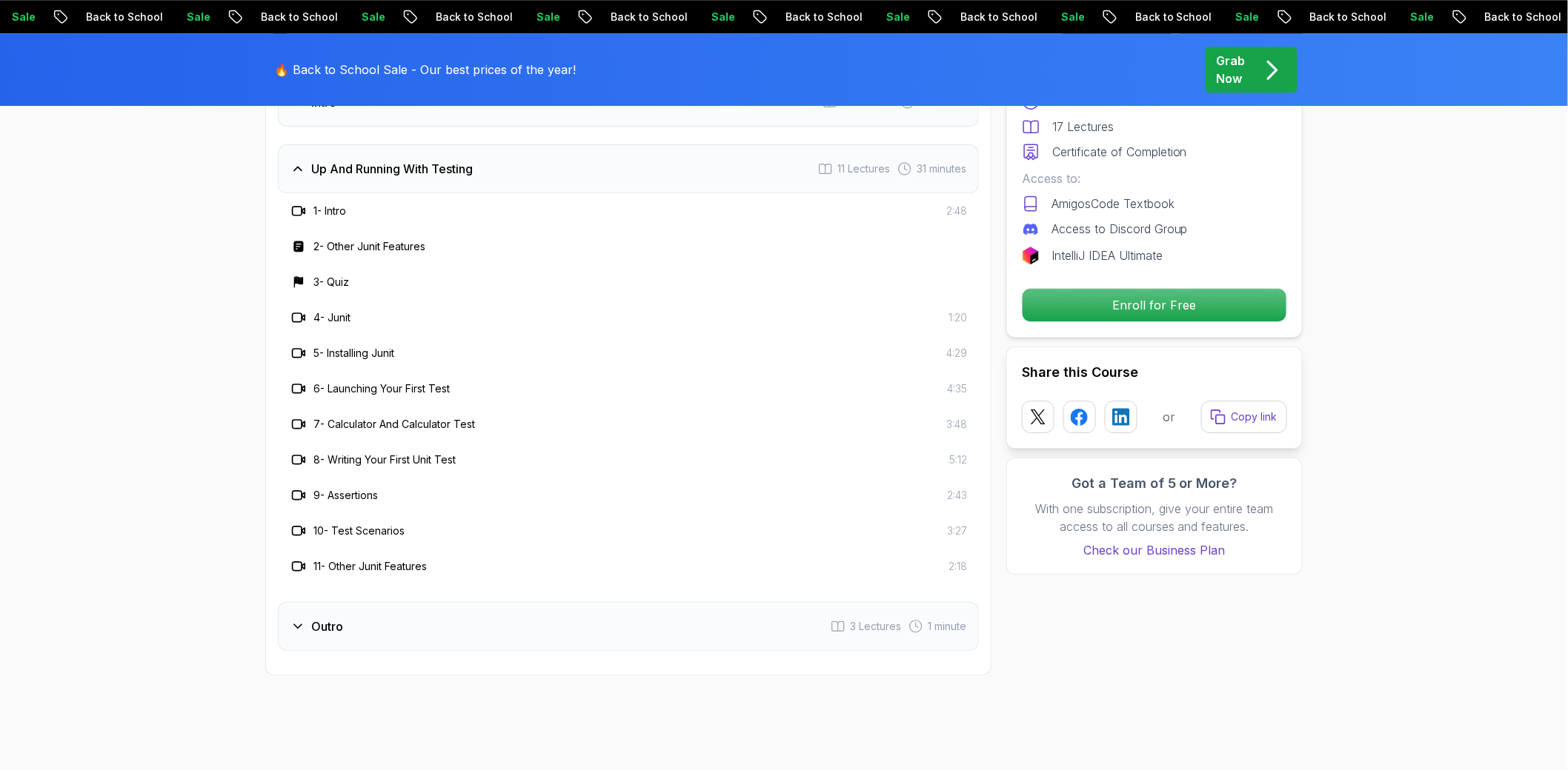
click at [352, 634] on div "Outro 3 Lectures 1 minute" at bounding box center [628, 627] width 701 height 49
